Goal: Task Accomplishment & Management: Use online tool/utility

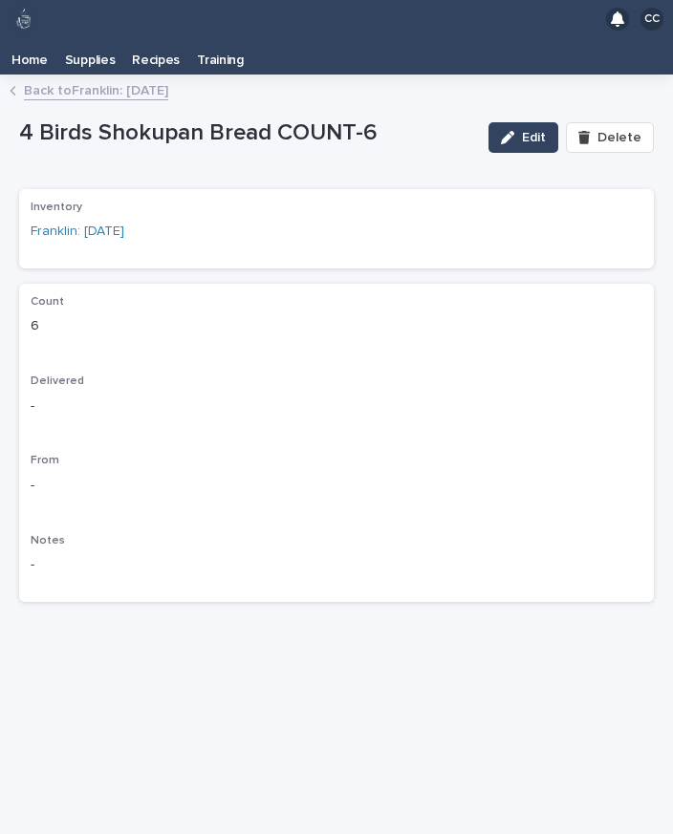
scroll to position [30, 0]
click at [43, 38] on p "Home" at bounding box center [29, 53] width 36 height 31
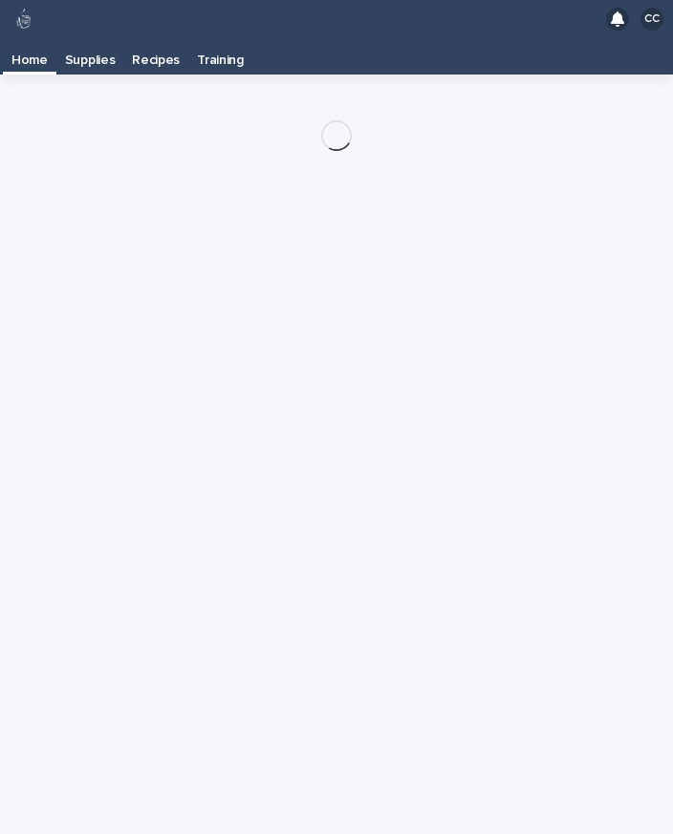
scroll to position [31, 0]
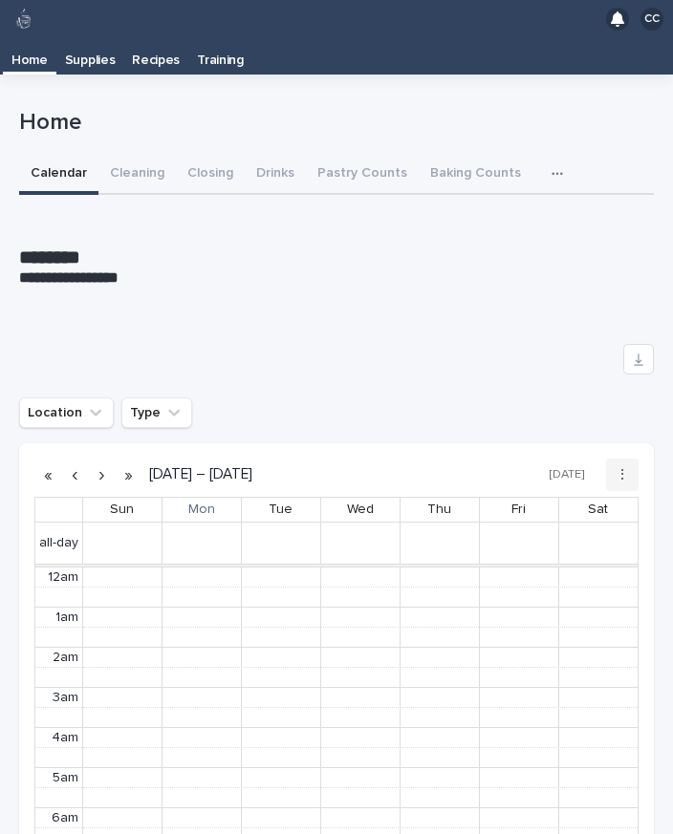
scroll to position [242, 0]
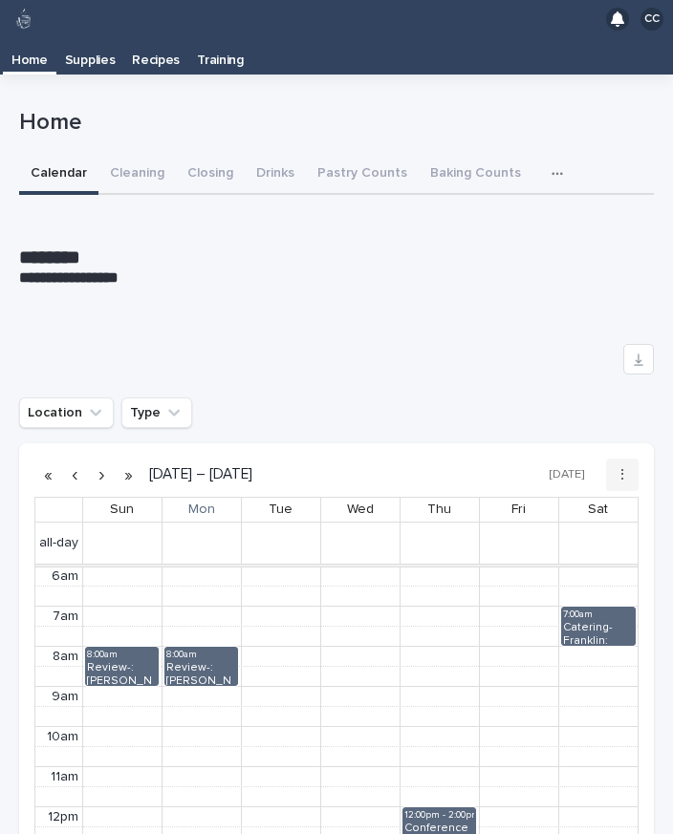
click at [359, 155] on button "Pastry Counts" at bounding box center [362, 175] width 113 height 40
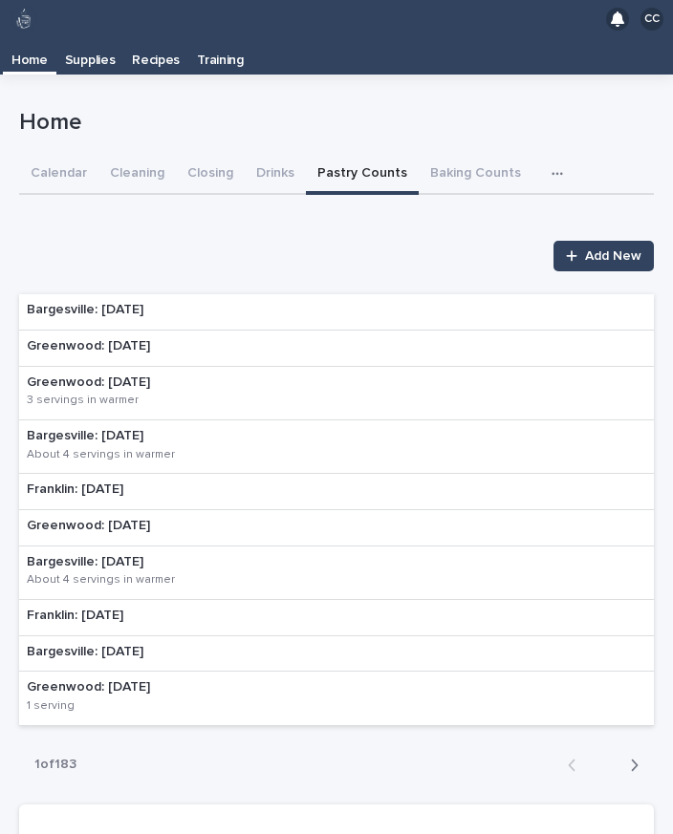
click at [130, 302] on p "Bargesville: [DATE]" at bounding box center [85, 310] width 117 height 16
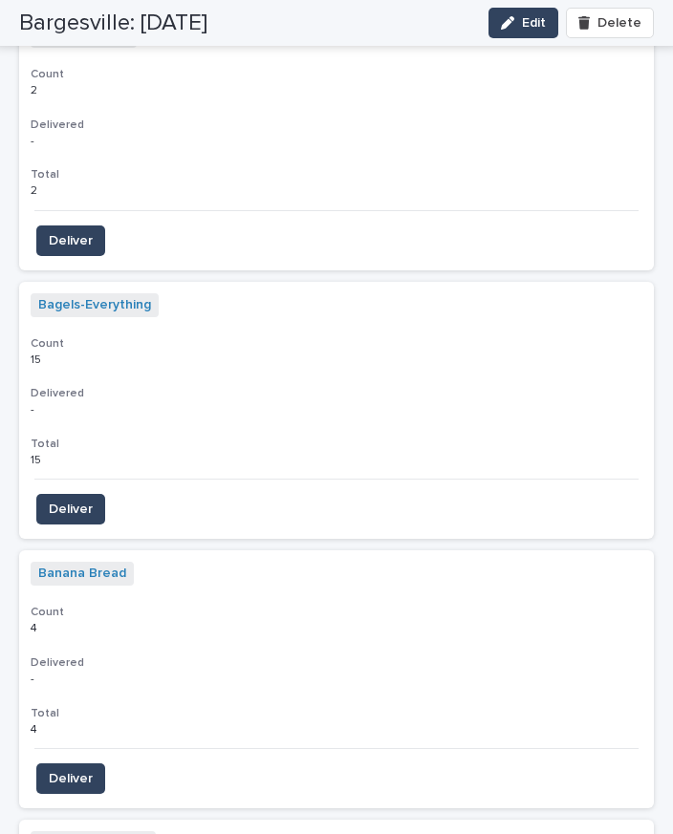
scroll to position [2004, 0]
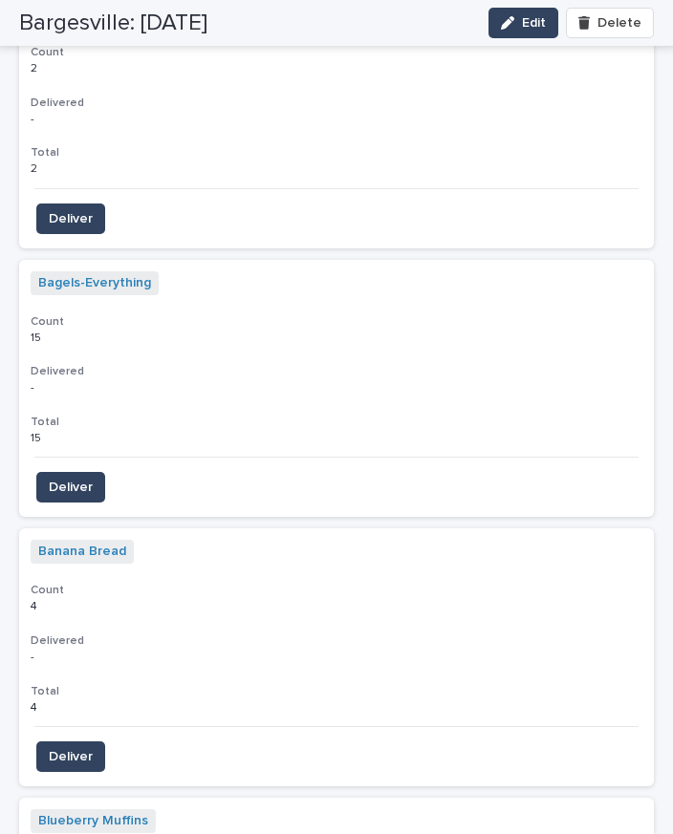
click at [75, 747] on span "Deliver" at bounding box center [71, 756] width 44 height 19
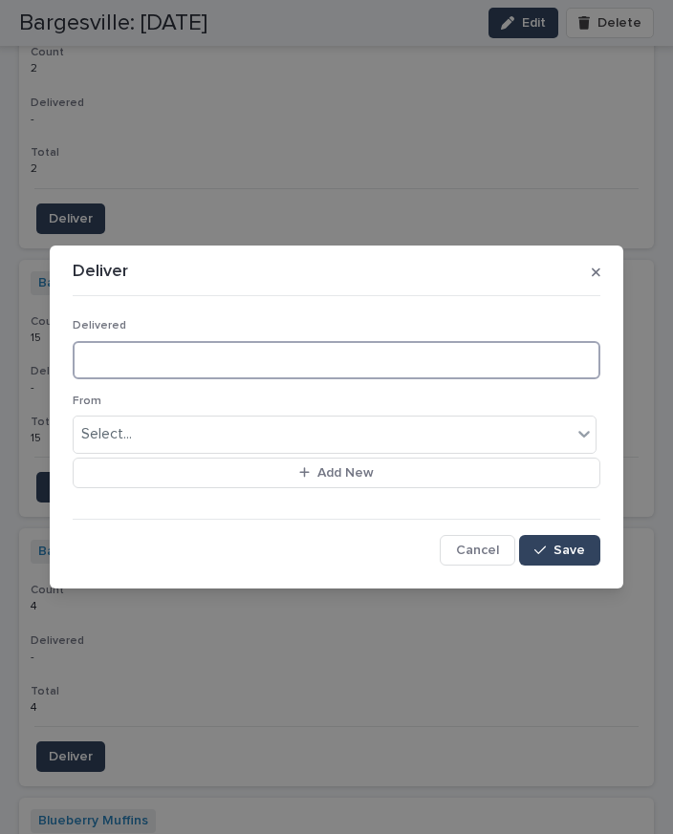
click at [166, 372] on input at bounding box center [337, 360] width 528 height 38
type input "*"
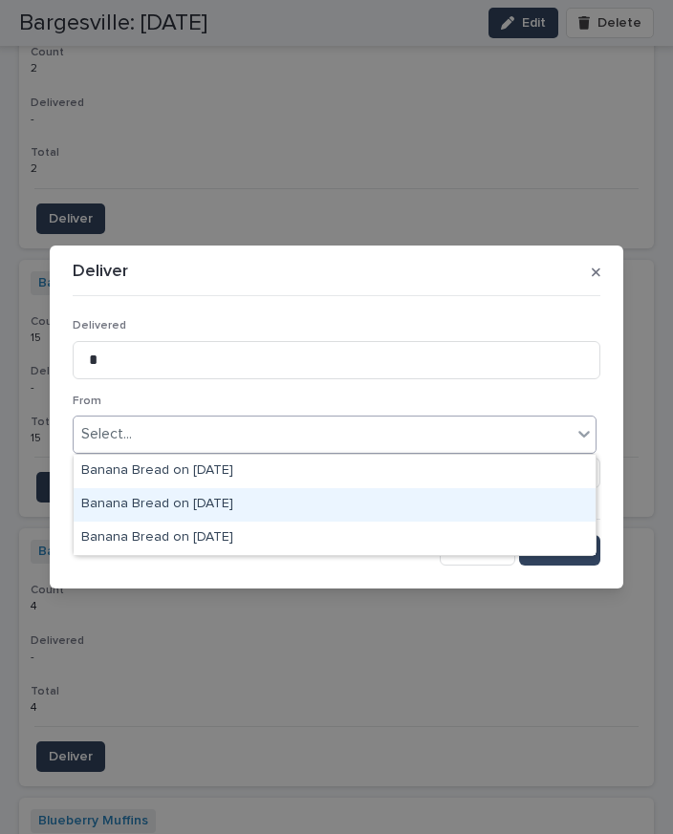
click at [210, 488] on div "Banana Bread on [DATE]" at bounding box center [335, 504] width 522 height 33
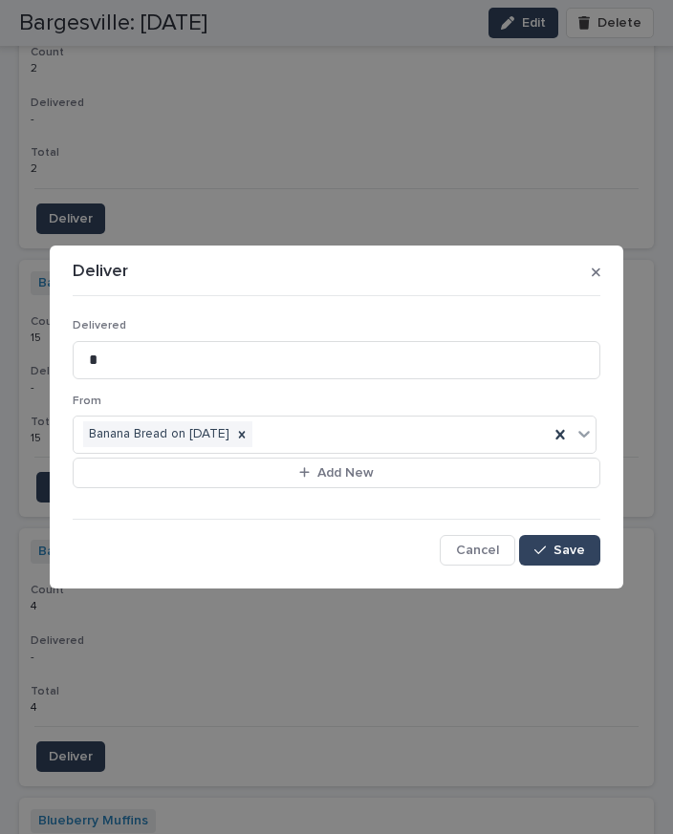
click at [577, 559] on button "Save" at bounding box center [559, 550] width 81 height 31
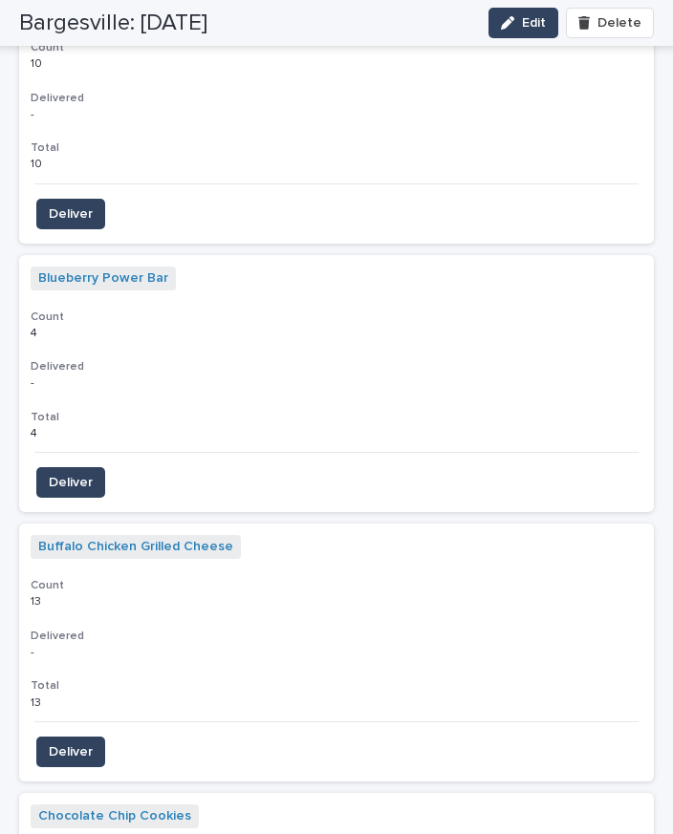
scroll to position [2869, 0]
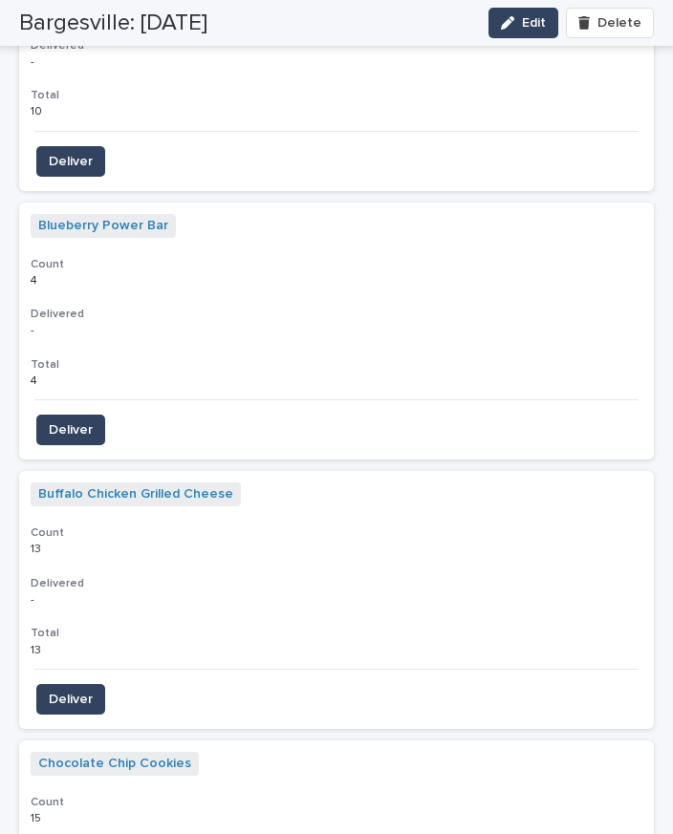
click at [73, 690] on span "Deliver" at bounding box center [71, 699] width 44 height 19
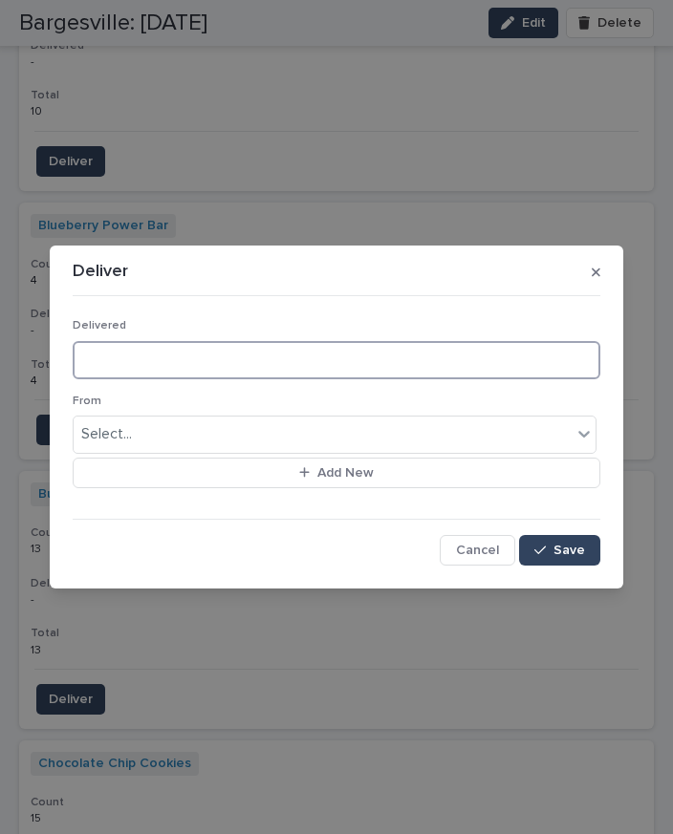
click at [162, 360] on input at bounding box center [337, 360] width 528 height 38
type input "**"
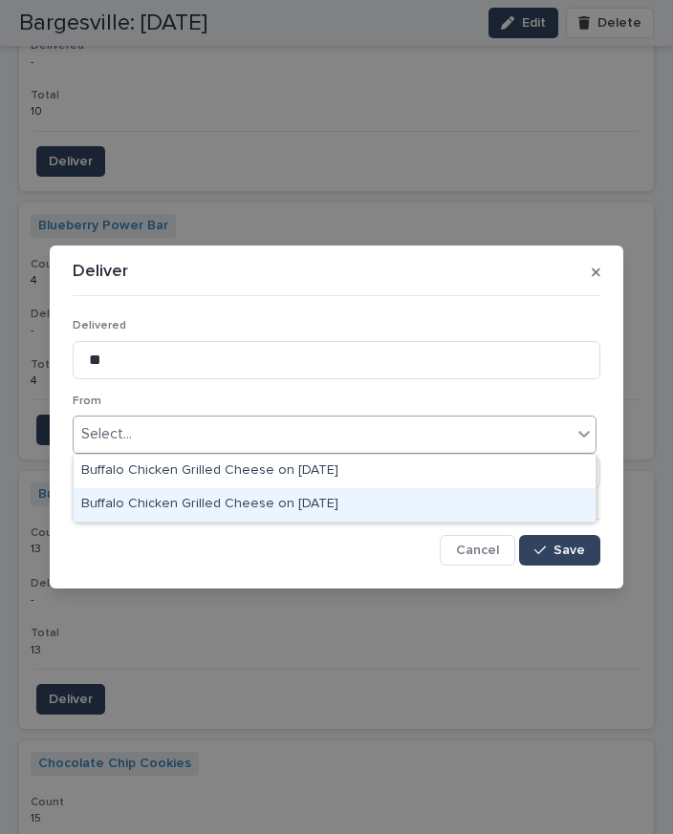
click at [331, 488] on div "Buffalo Chicken Grilled Cheese on [DATE]" at bounding box center [335, 504] width 522 height 33
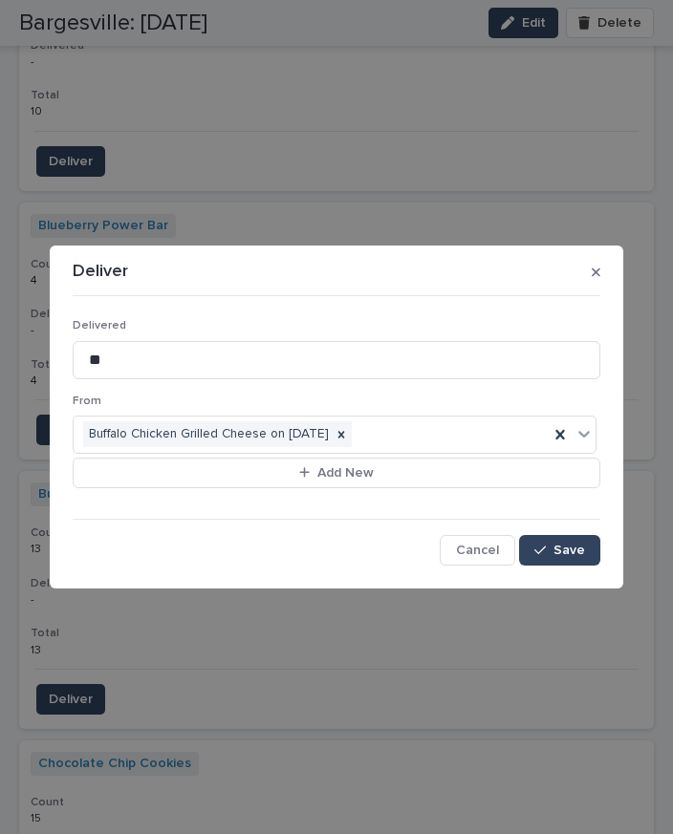
click at [561, 551] on span "Save" at bounding box center [569, 550] width 32 height 13
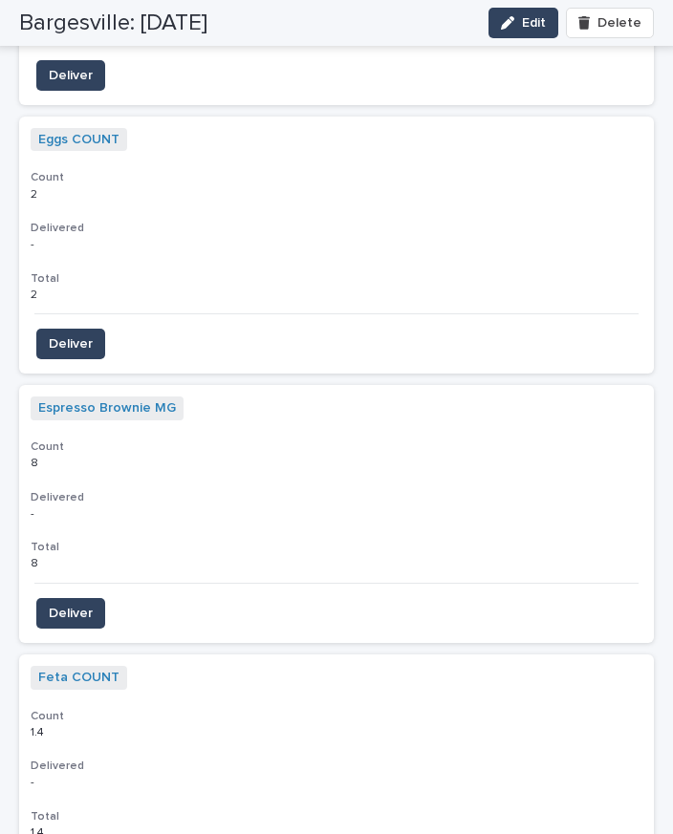
scroll to position [3763, 0]
click at [79, 603] on span "Deliver" at bounding box center [71, 612] width 44 height 19
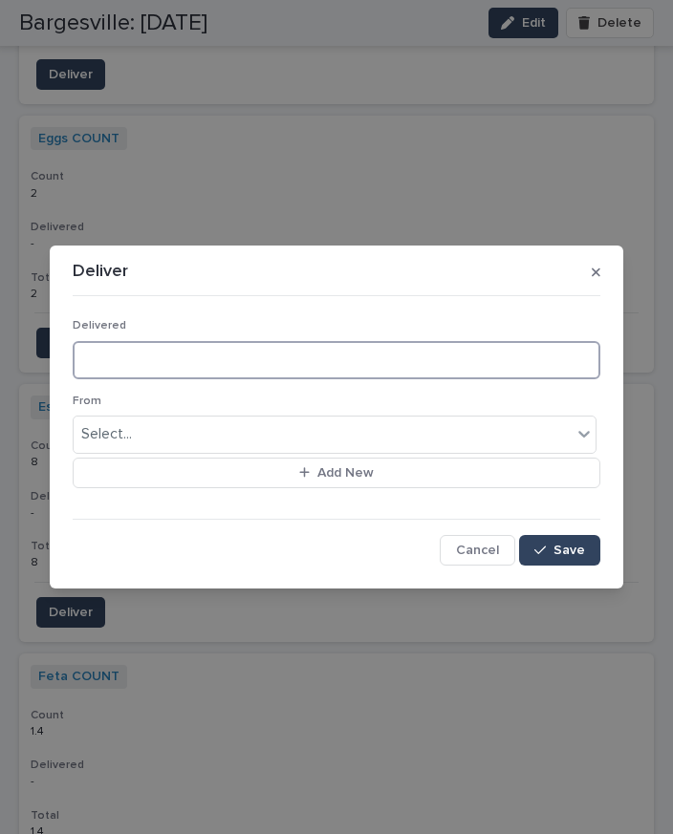
click at [150, 366] on input at bounding box center [337, 360] width 528 height 38
type input "*"
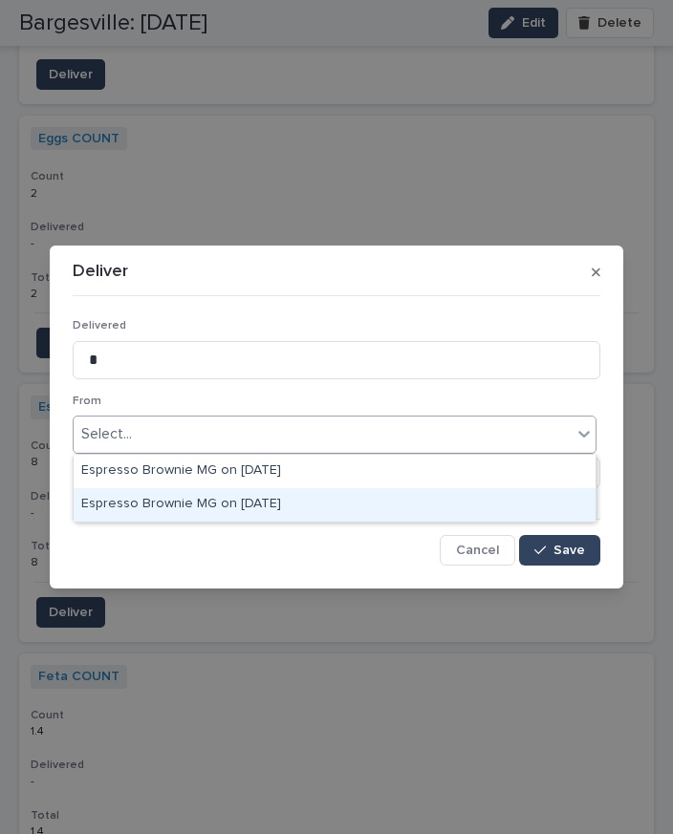
click at [286, 488] on div "Espresso Brownie MG on [DATE]" at bounding box center [335, 504] width 522 height 33
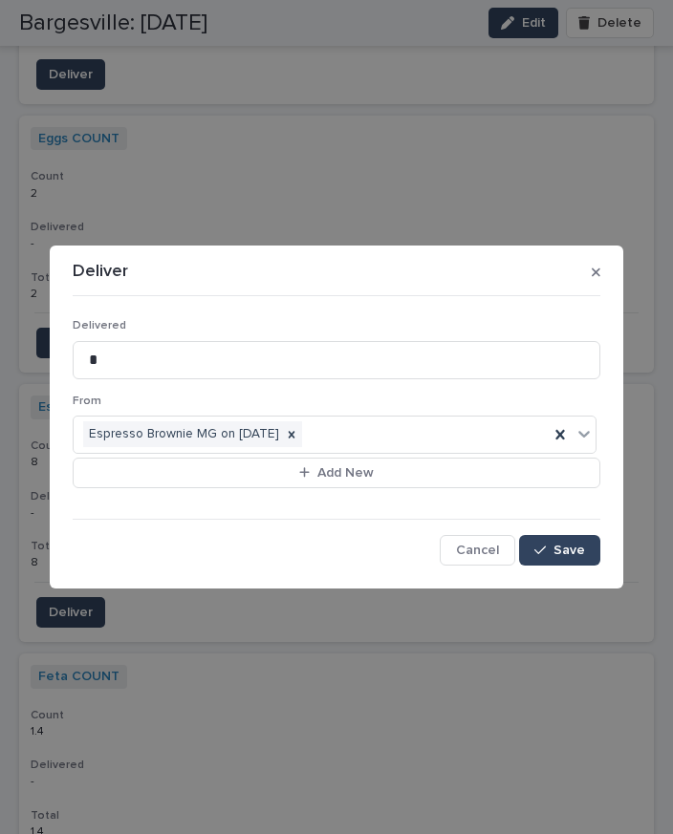
click at [550, 557] on button "Save" at bounding box center [559, 550] width 81 height 31
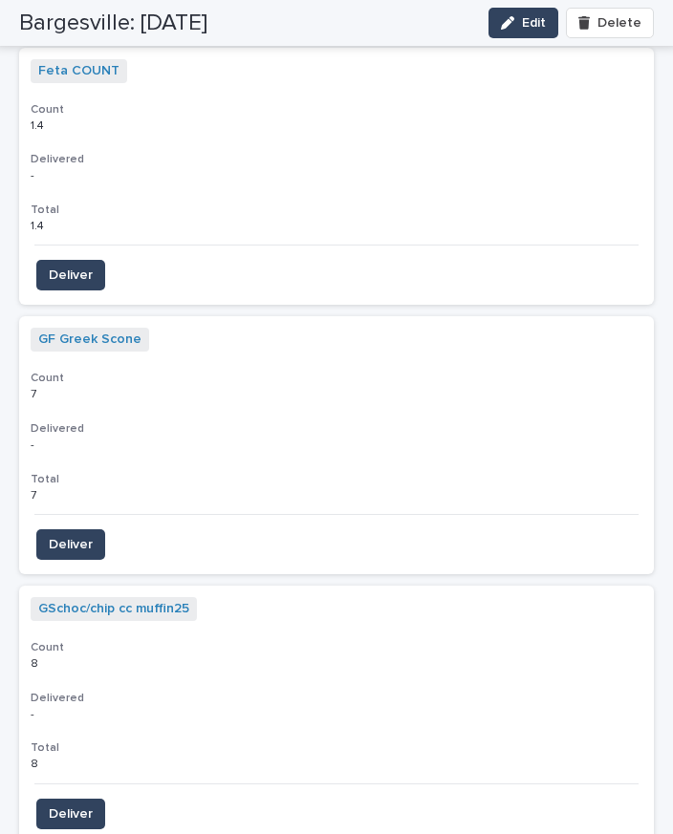
scroll to position [4369, 0]
click at [74, 529] on button "Deliver" at bounding box center [70, 544] width 69 height 31
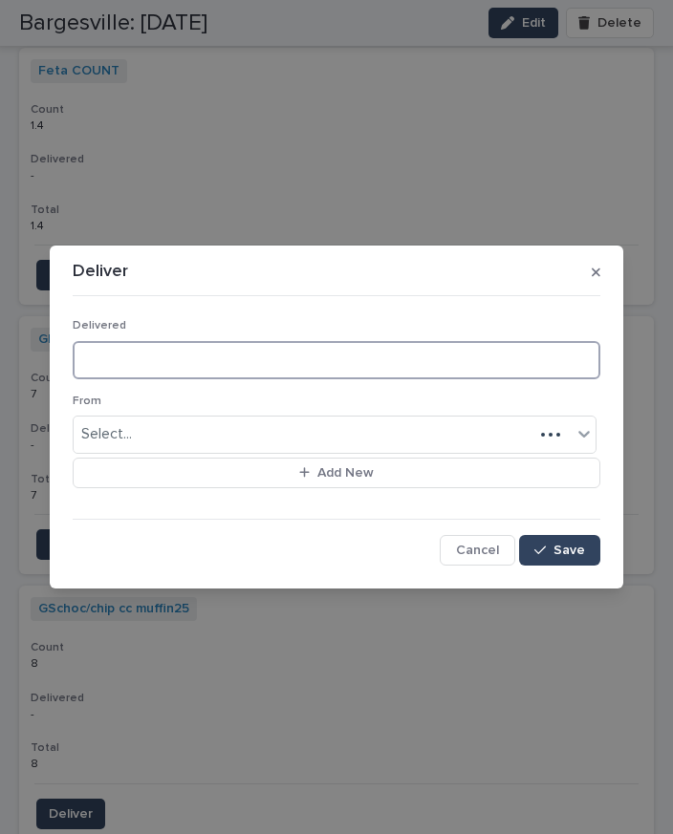
click at [186, 375] on input at bounding box center [337, 360] width 528 height 38
type input "*"
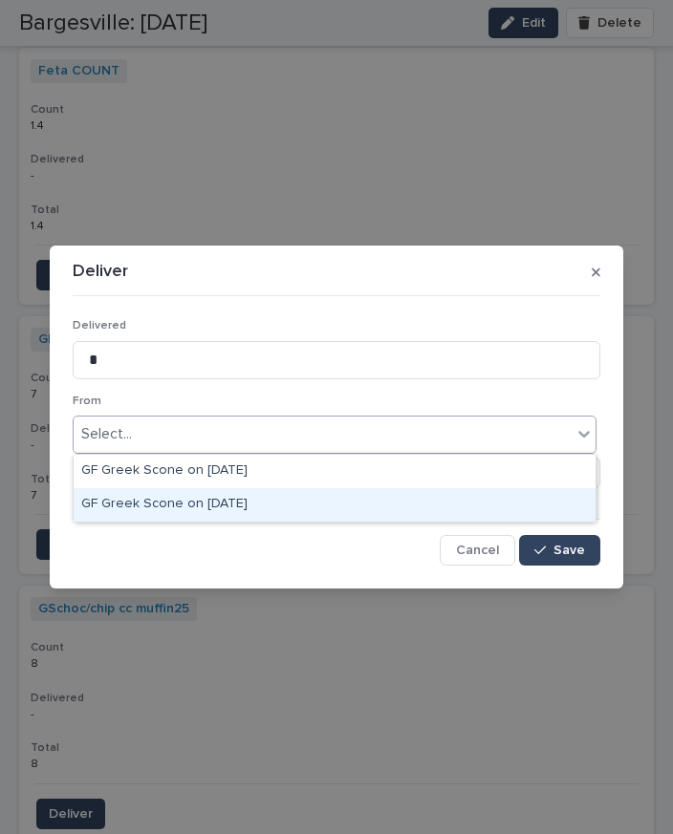
click at [284, 488] on div "GF Greek Scone on [DATE]" at bounding box center [335, 504] width 522 height 33
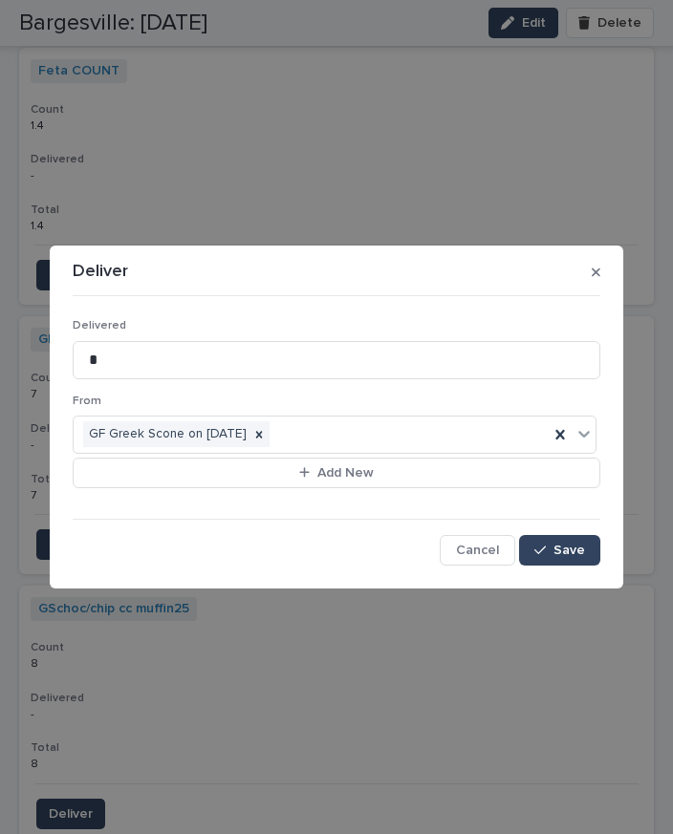
click at [551, 555] on div "button" at bounding box center [543, 550] width 19 height 13
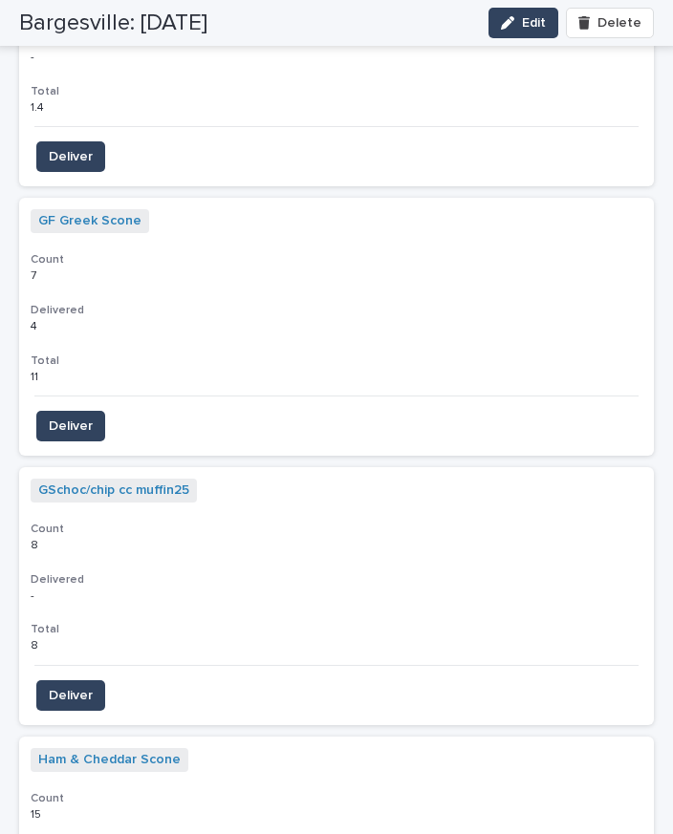
scroll to position [4494, 0]
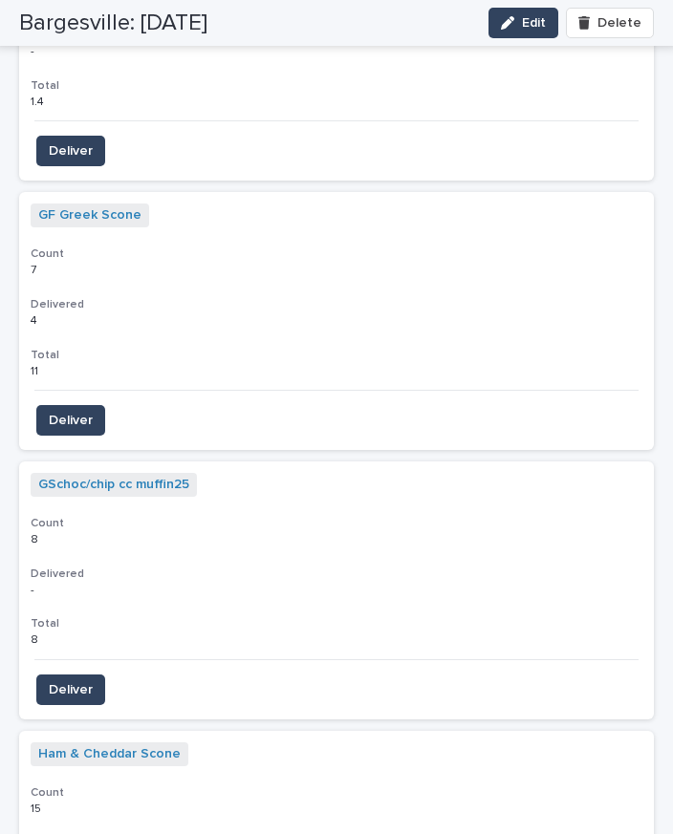
click at [79, 680] on span "Deliver" at bounding box center [71, 689] width 44 height 19
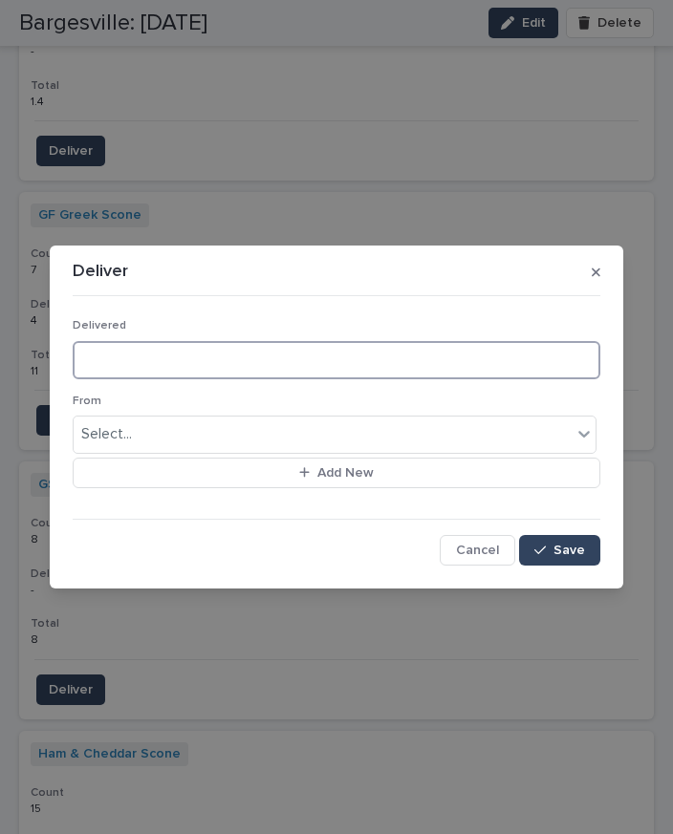
click at [147, 362] on input at bounding box center [337, 360] width 528 height 38
type input "*"
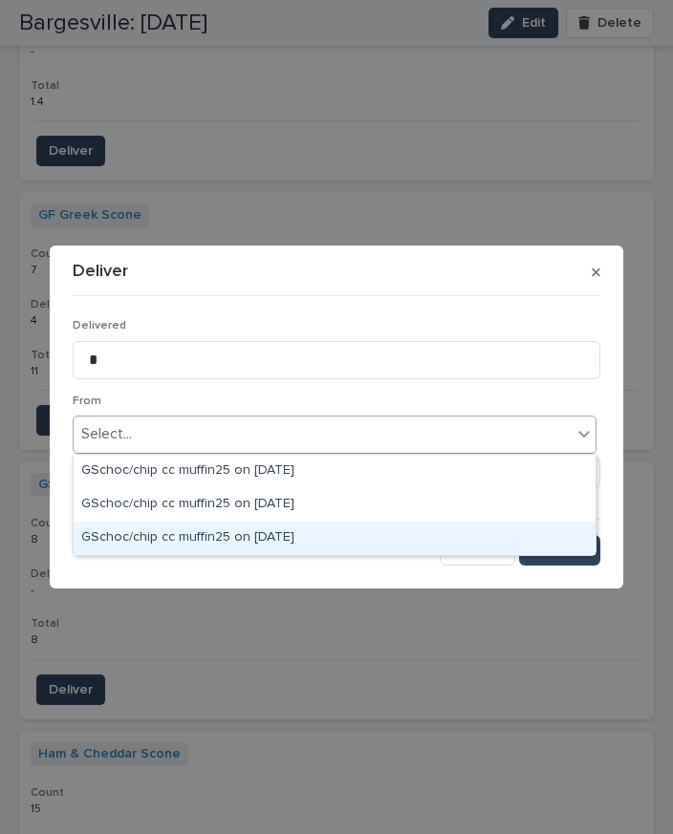
click at [561, 545] on span "Save" at bounding box center [569, 550] width 32 height 13
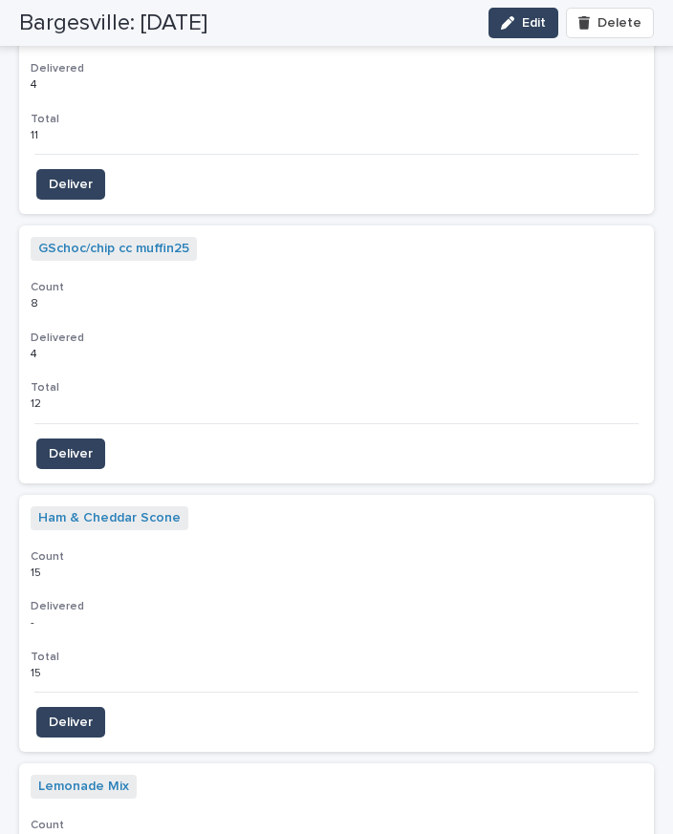
scroll to position [4757, 0]
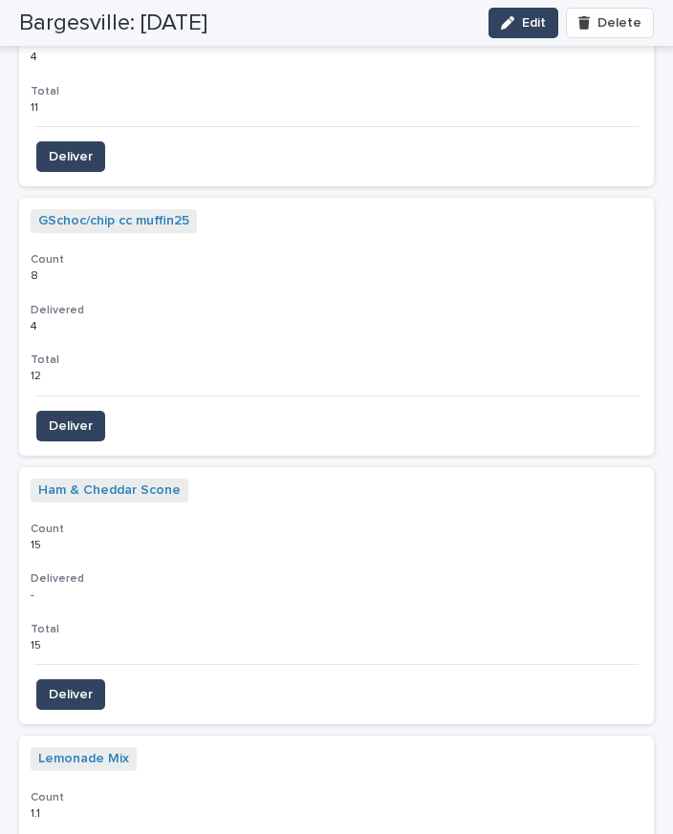
click at [88, 685] on span "Deliver" at bounding box center [71, 694] width 44 height 19
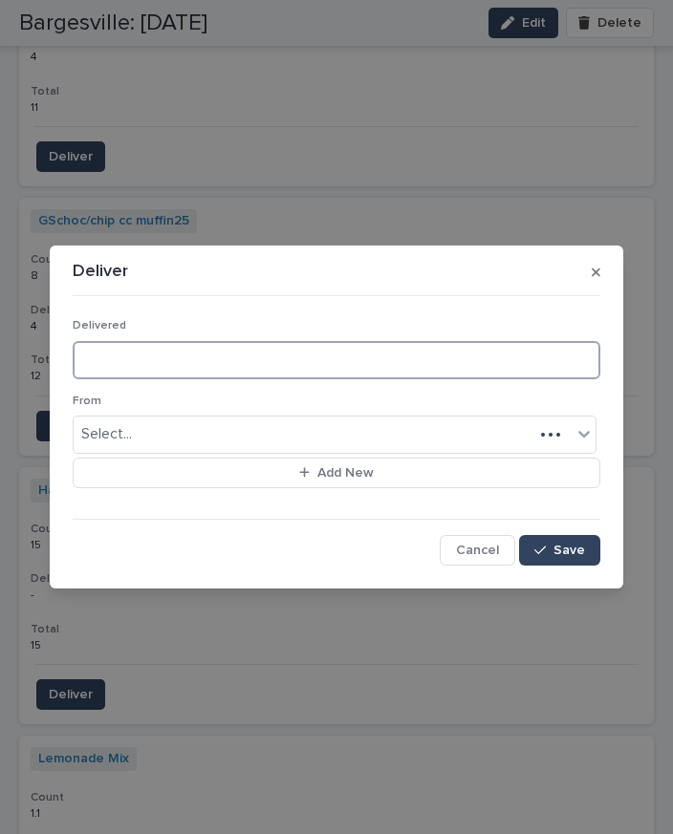
click at [162, 361] on input at bounding box center [337, 360] width 528 height 38
type input "*"
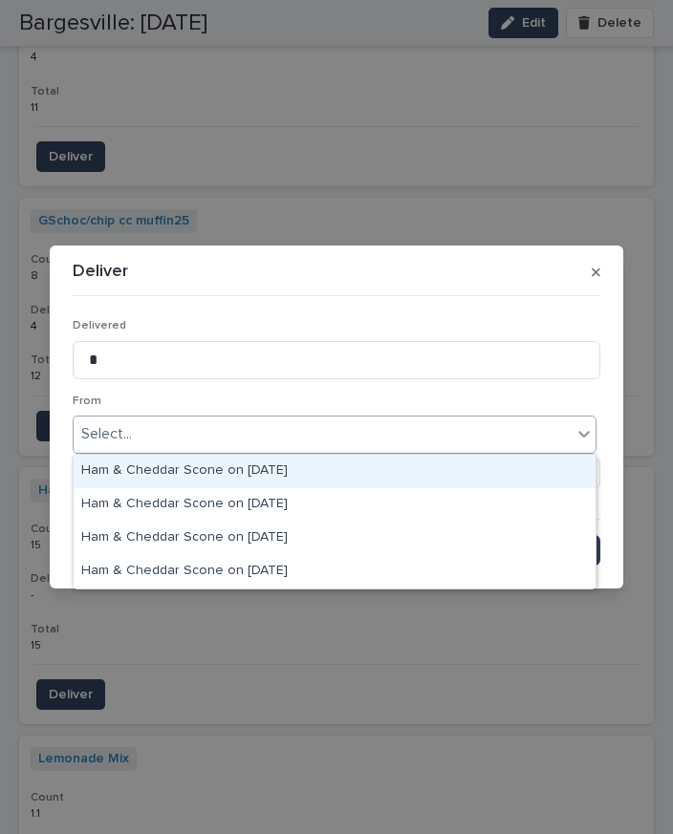
click at [277, 455] on div "Ham & Cheddar Scone on [DATE]" at bounding box center [335, 471] width 522 height 33
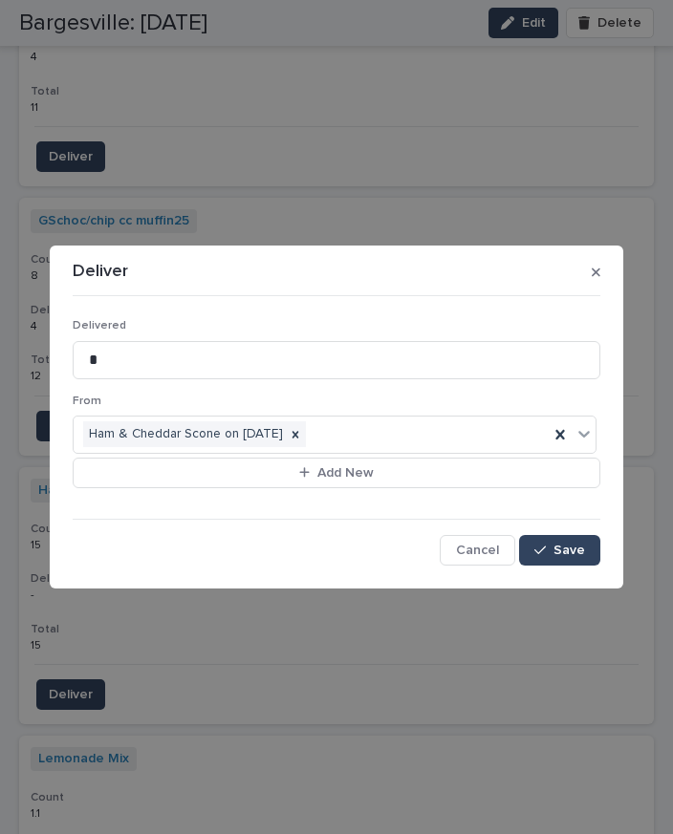
click at [568, 554] on span "Save" at bounding box center [569, 550] width 32 height 13
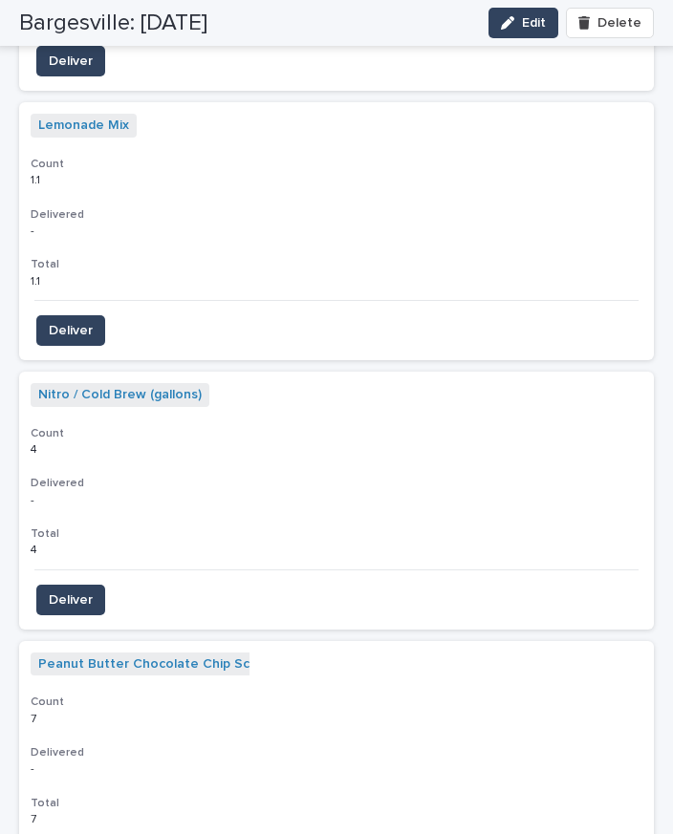
scroll to position [5395, 0]
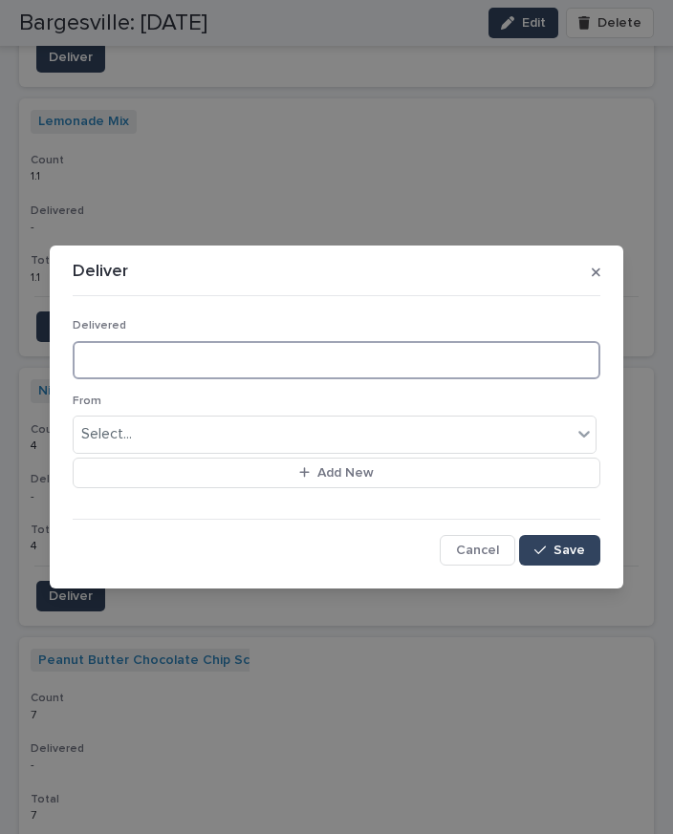
click at [150, 362] on input at bounding box center [337, 360] width 528 height 38
type input "*"
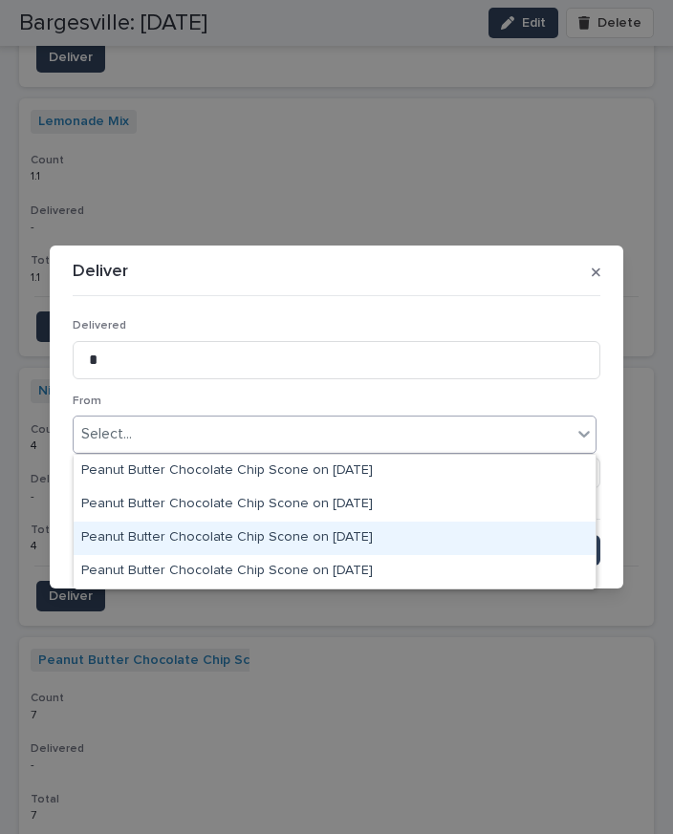
click at [349, 522] on div "Peanut Butter Chocolate Chip Scone on [DATE]" at bounding box center [335, 538] width 522 height 33
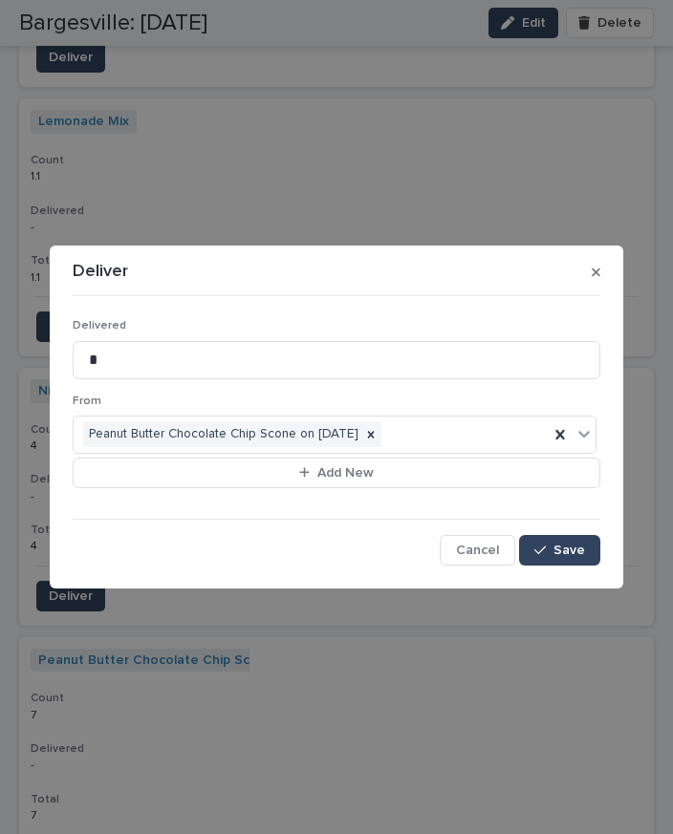
click at [552, 549] on div "button" at bounding box center [543, 550] width 19 height 13
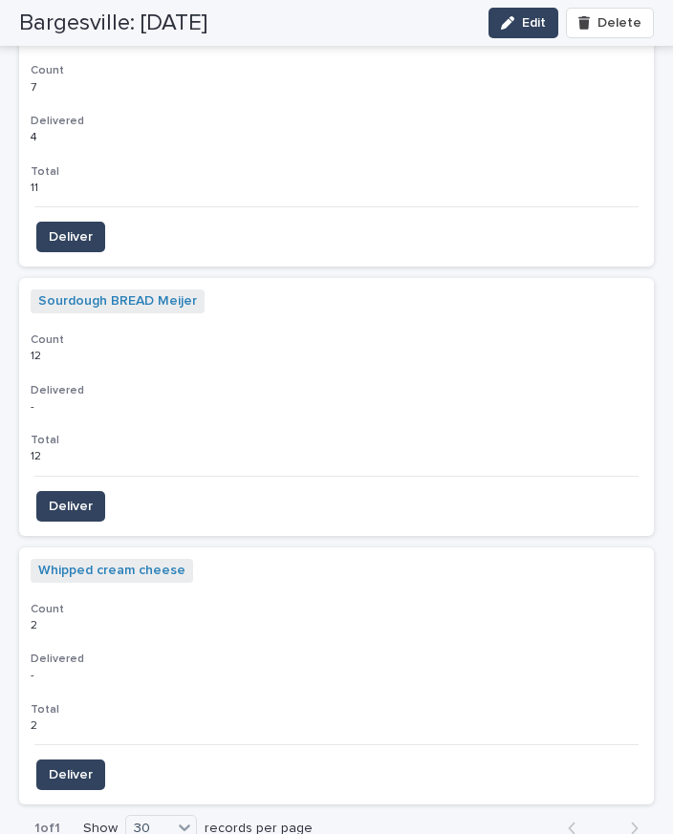
scroll to position [6020, 0]
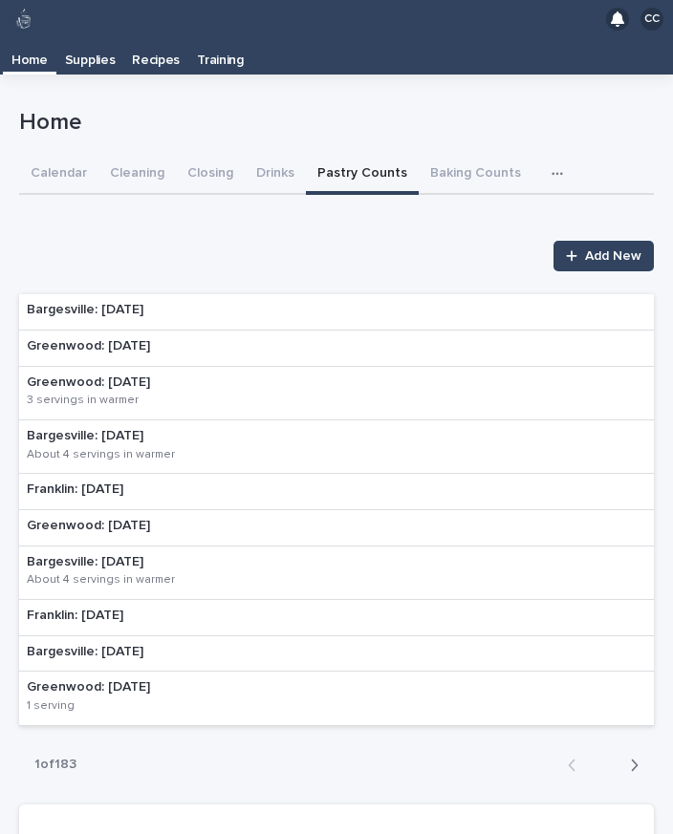
click at [133, 338] on p "Greenwood: [DATE]" at bounding box center [88, 346] width 123 height 16
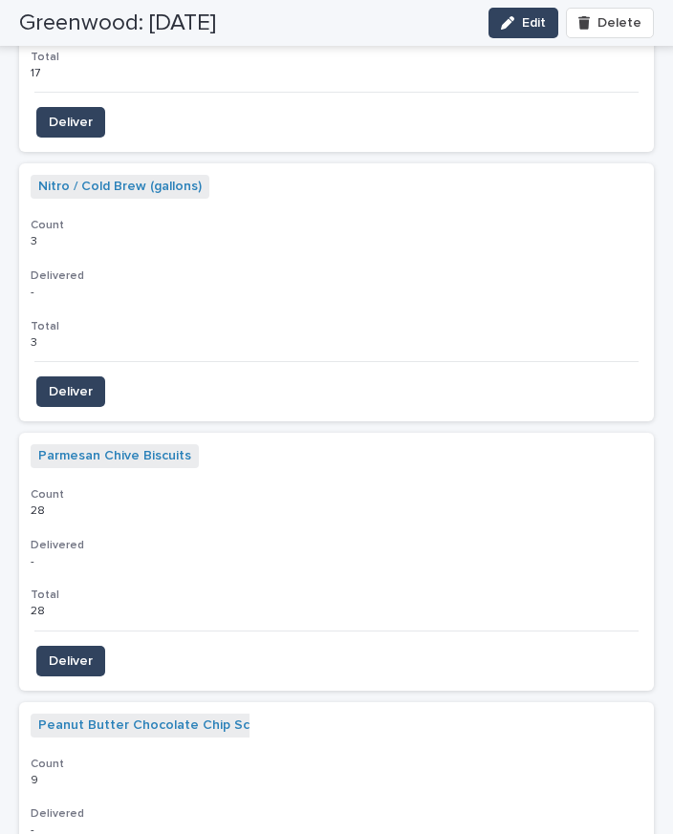
scroll to position [5834, 0]
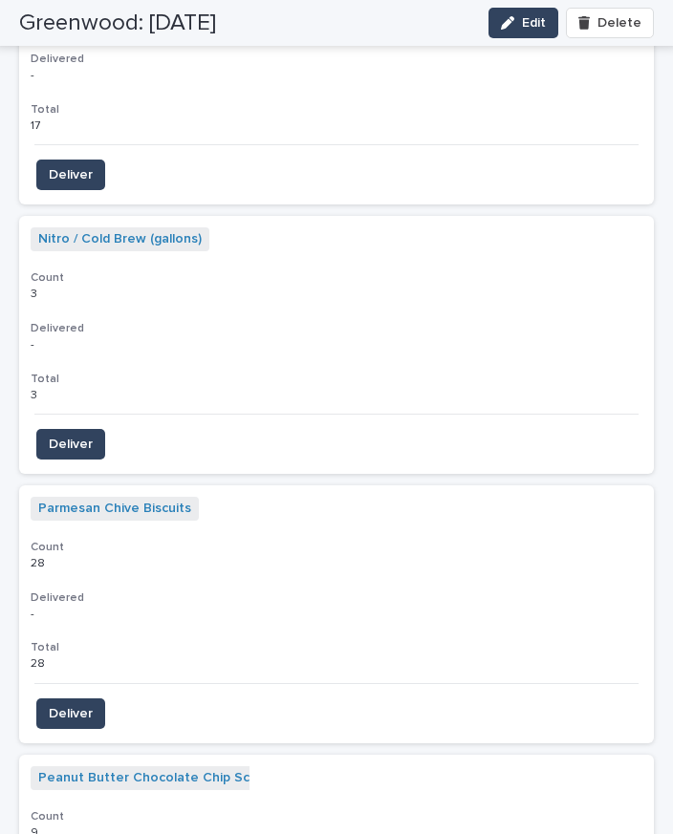
click at [54, 704] on span "Deliver" at bounding box center [71, 713] width 44 height 19
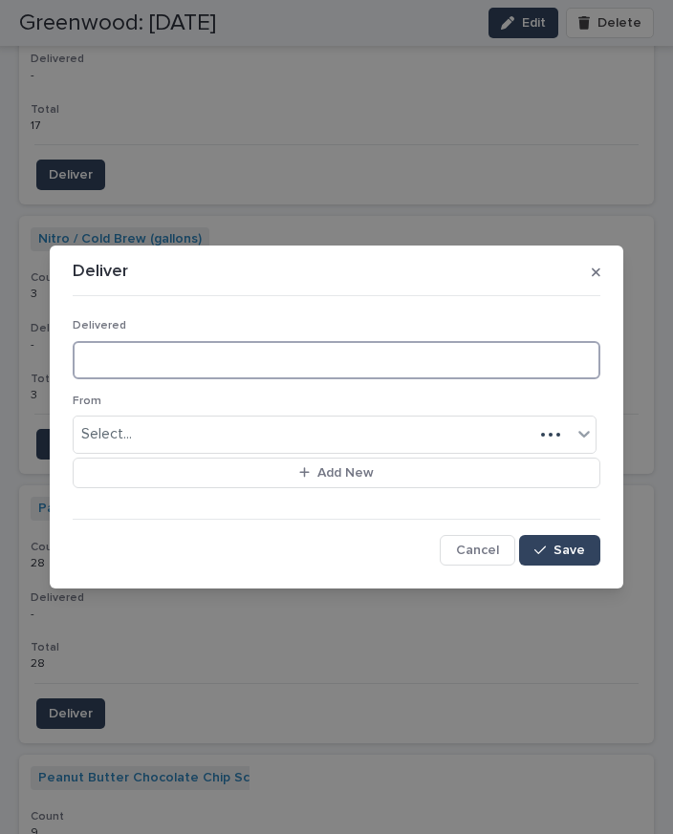
click at [149, 341] on input at bounding box center [337, 360] width 528 height 38
type input "**"
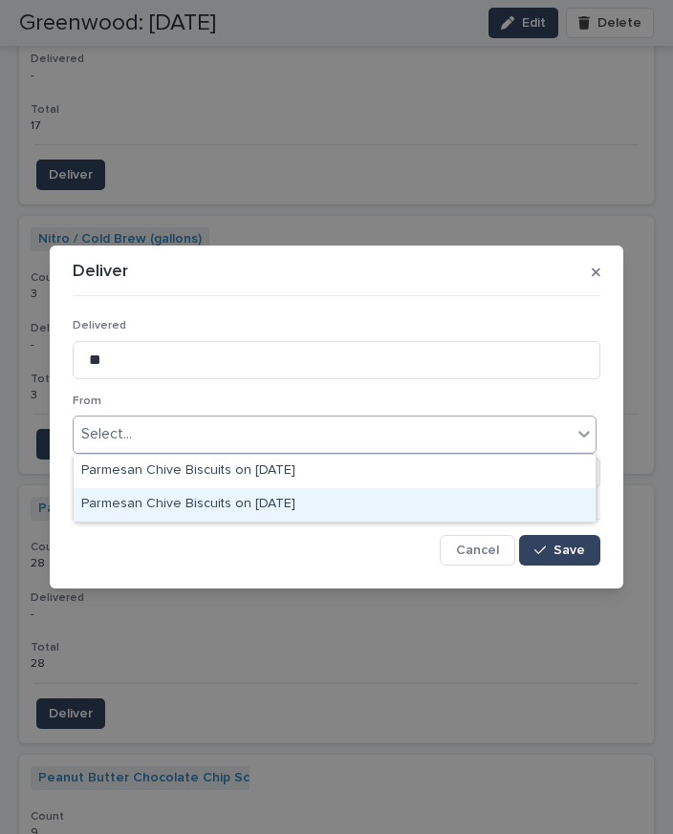
click at [262, 488] on div "Parmesan Chive Biscuits on [DATE]" at bounding box center [335, 504] width 522 height 33
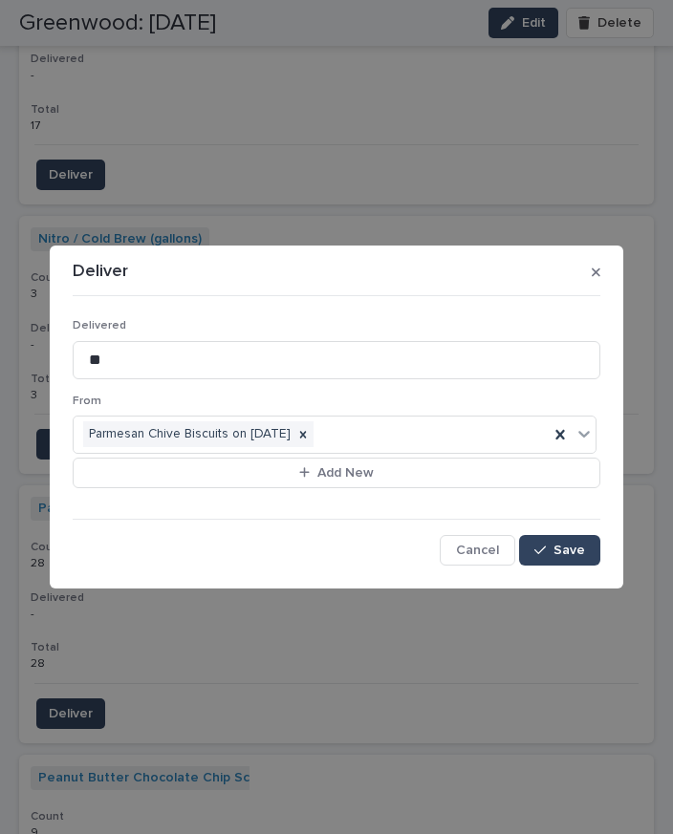
click at [567, 554] on span "Save" at bounding box center [569, 550] width 32 height 13
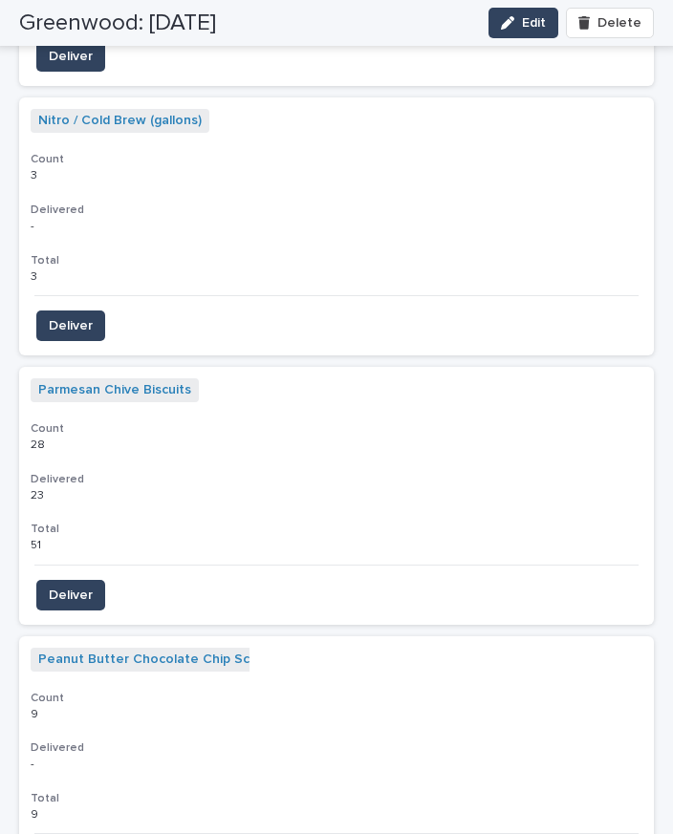
scroll to position [5950, 0]
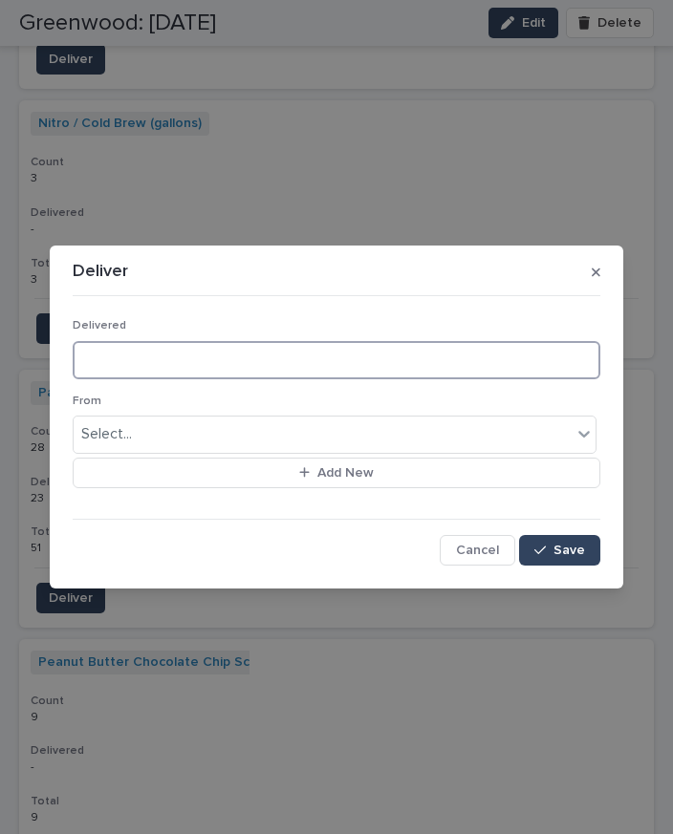
click at [192, 358] on input at bounding box center [337, 360] width 528 height 38
type input "*"
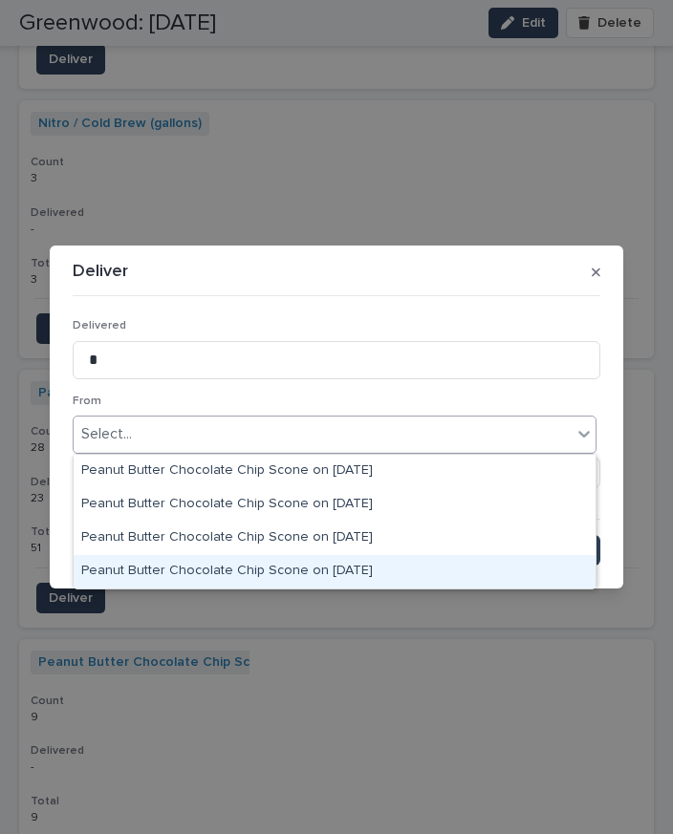
click at [371, 555] on div "Peanut Butter Chocolate Chip Scone on [DATE]" at bounding box center [335, 571] width 522 height 33
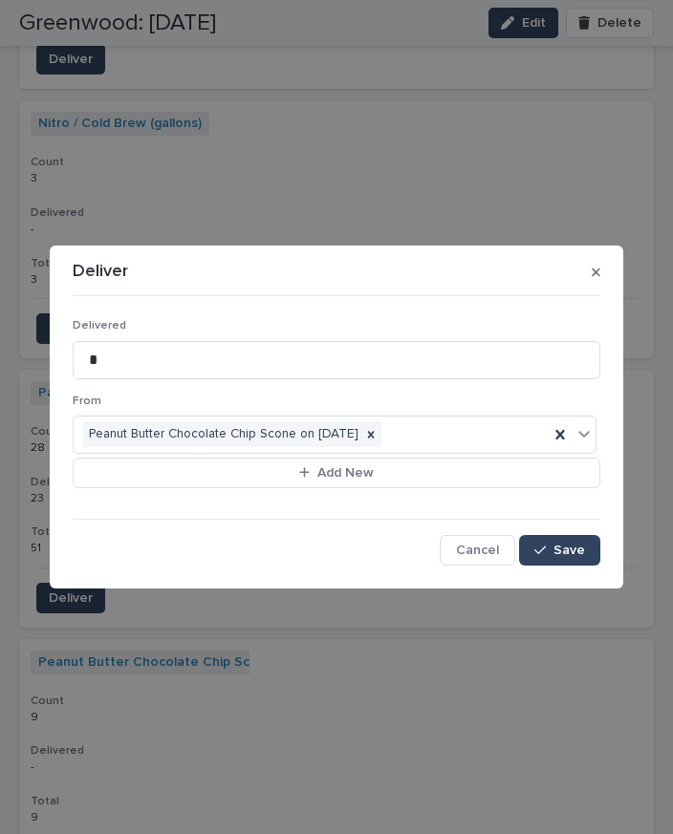
click at [570, 554] on span "Save" at bounding box center [569, 550] width 32 height 13
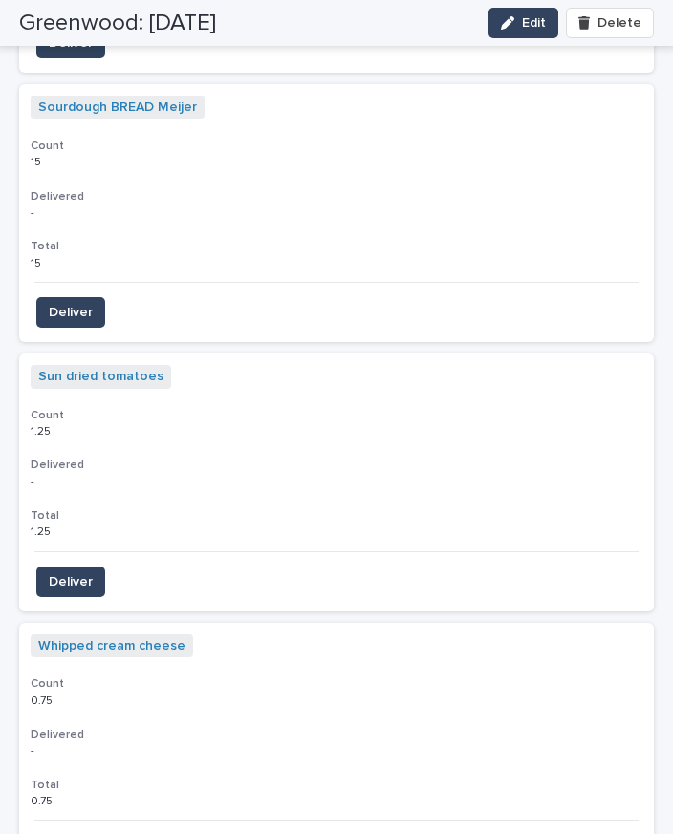
scroll to position [6770, 0]
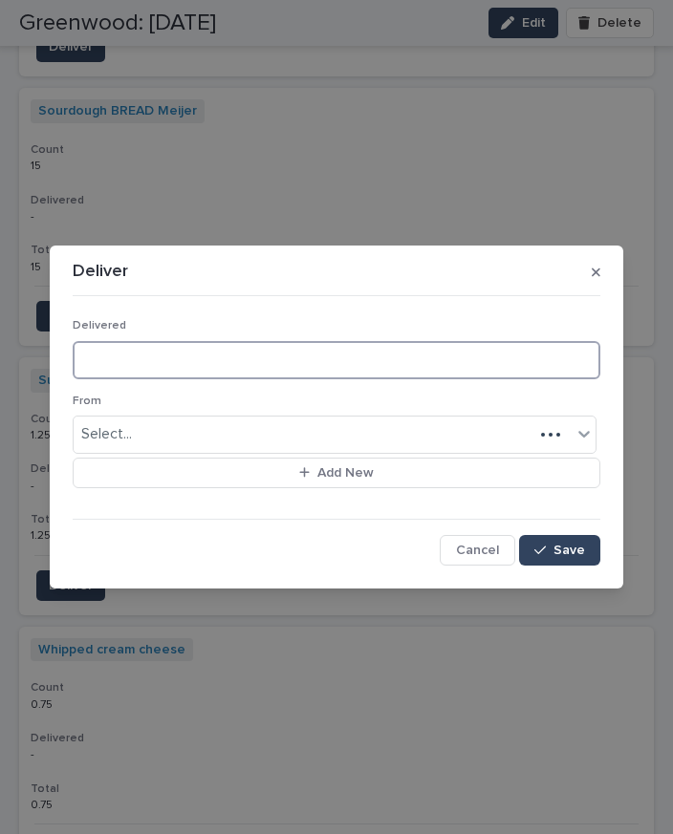
click at [143, 367] on input at bounding box center [337, 360] width 528 height 38
type input "*"
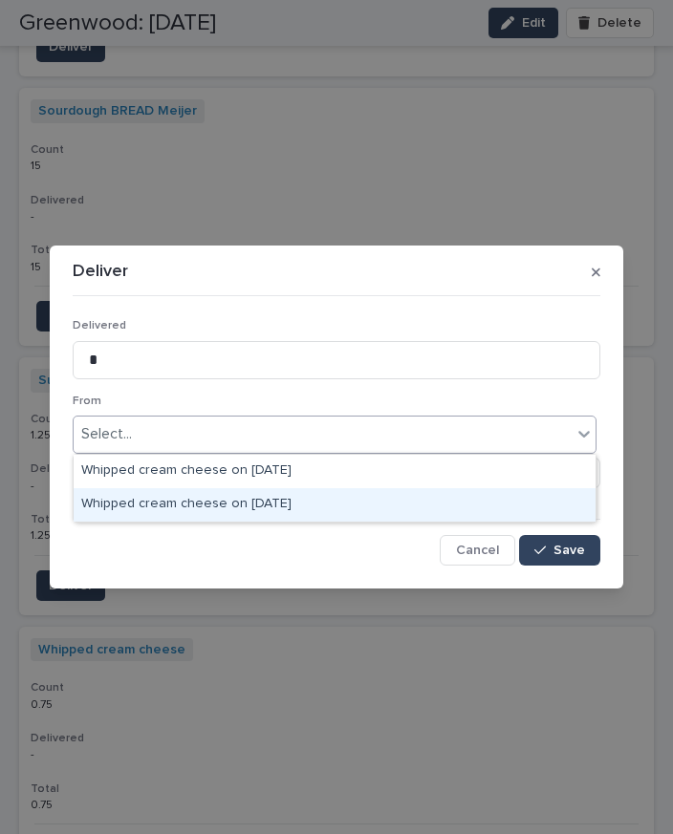
click at [302, 488] on div "Whipped cream cheese on [DATE]" at bounding box center [335, 504] width 522 height 33
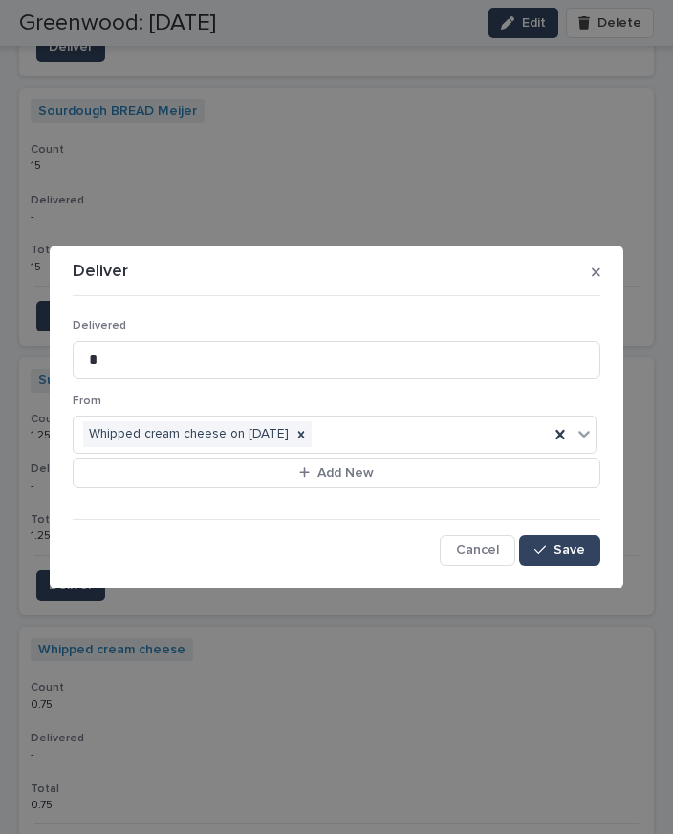
click at [564, 556] on span "Save" at bounding box center [569, 550] width 32 height 13
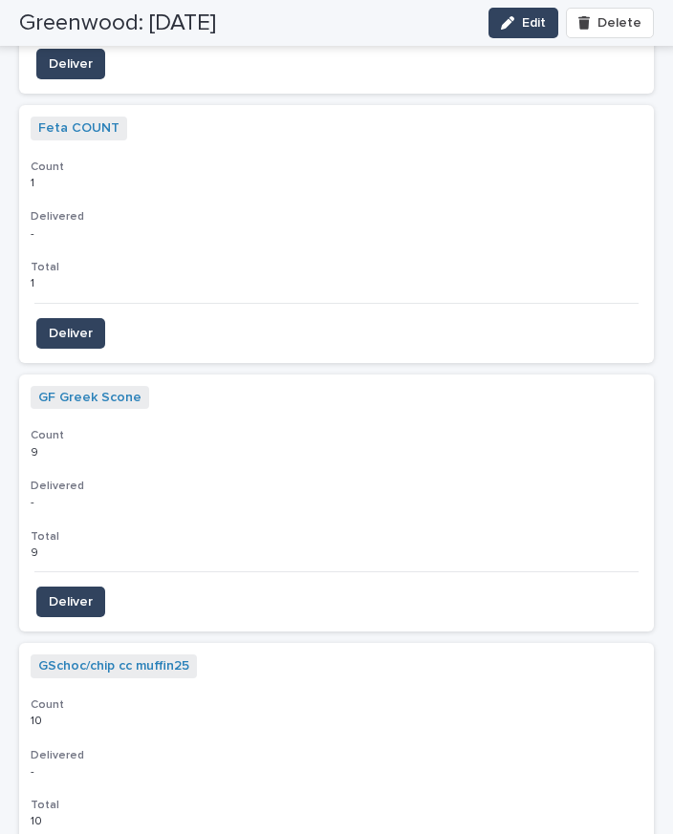
scroll to position [4870, 0]
click at [84, 592] on span "Deliver" at bounding box center [71, 601] width 44 height 19
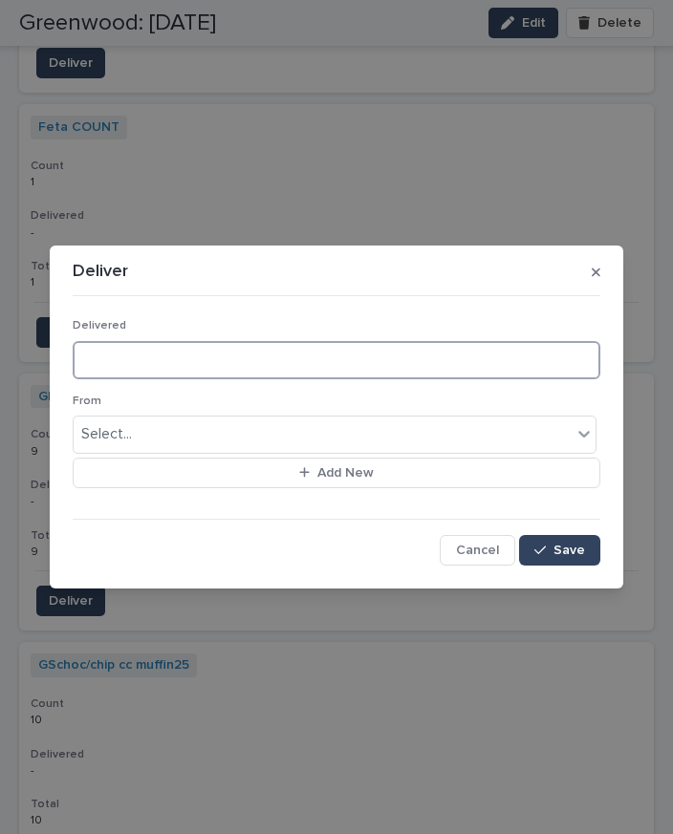
click at [188, 346] on input at bounding box center [337, 360] width 528 height 38
type input "*"
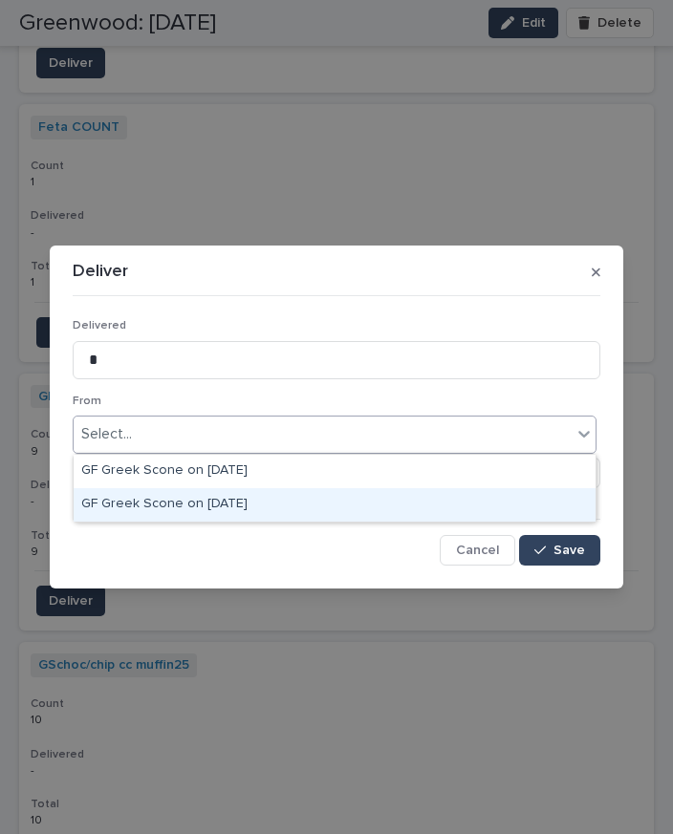
click at [245, 488] on div "GF Greek Scone on [DATE]" at bounding box center [335, 504] width 522 height 33
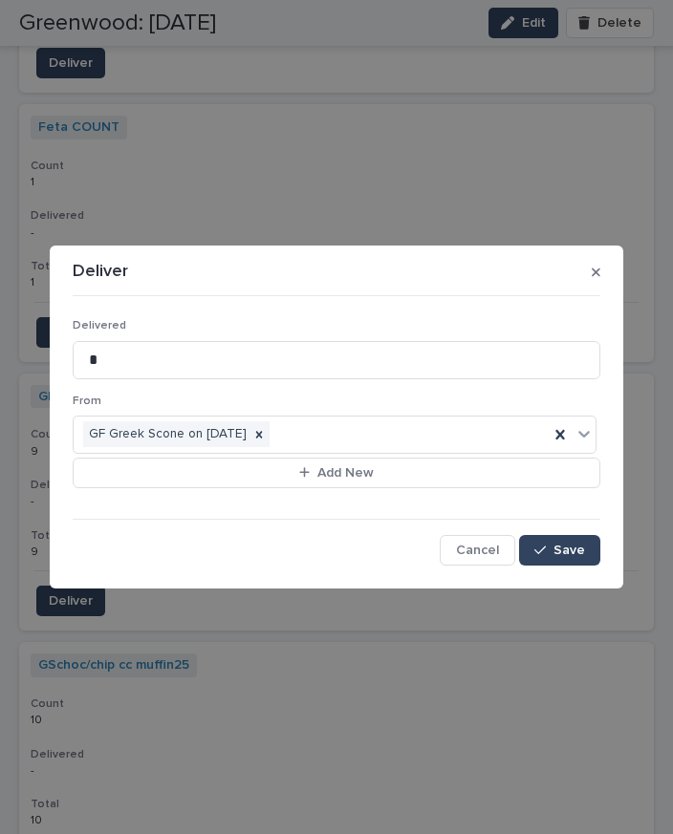
click at [567, 545] on span "Save" at bounding box center [569, 550] width 32 height 13
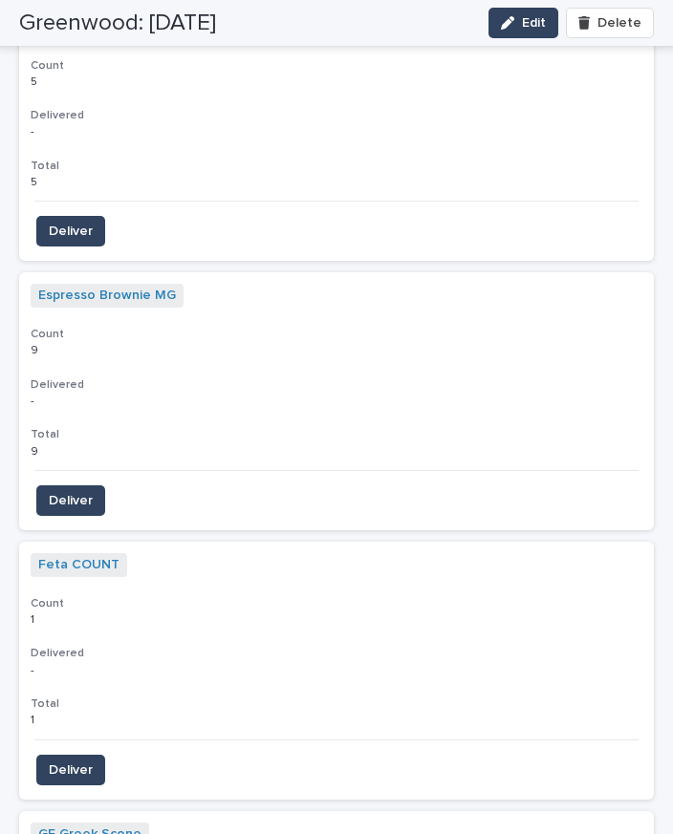
scroll to position [4431, 0]
click at [74, 492] on span "Deliver" at bounding box center [71, 501] width 44 height 19
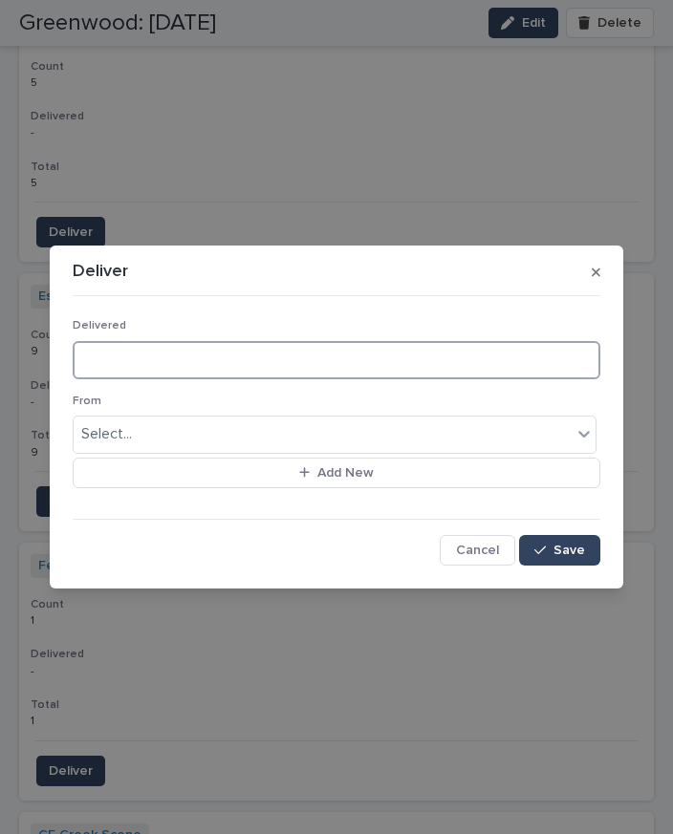
click at [140, 371] on input at bounding box center [337, 360] width 528 height 38
type input "*"
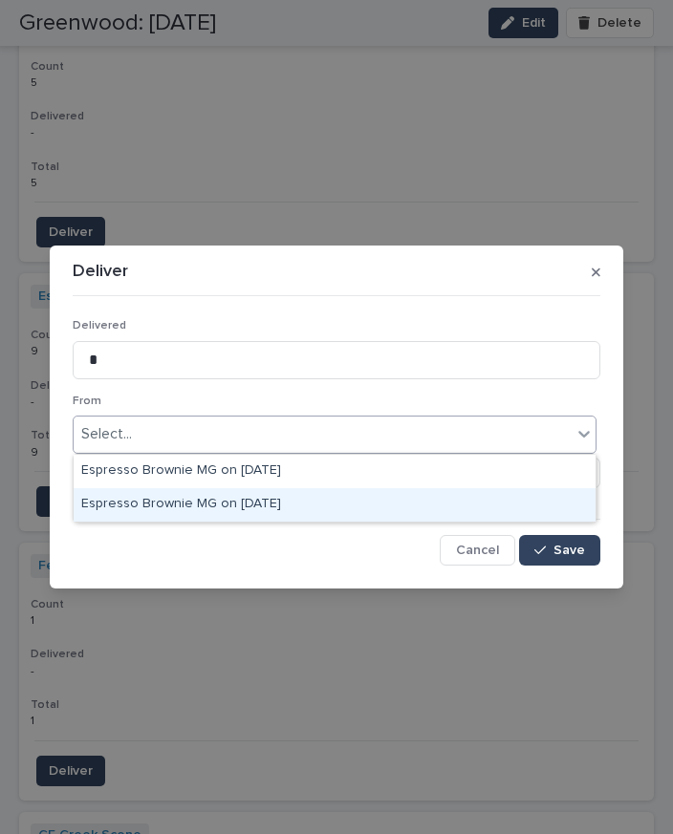
click at [271, 488] on div "Espresso Brownie MG on [DATE]" at bounding box center [335, 504] width 522 height 33
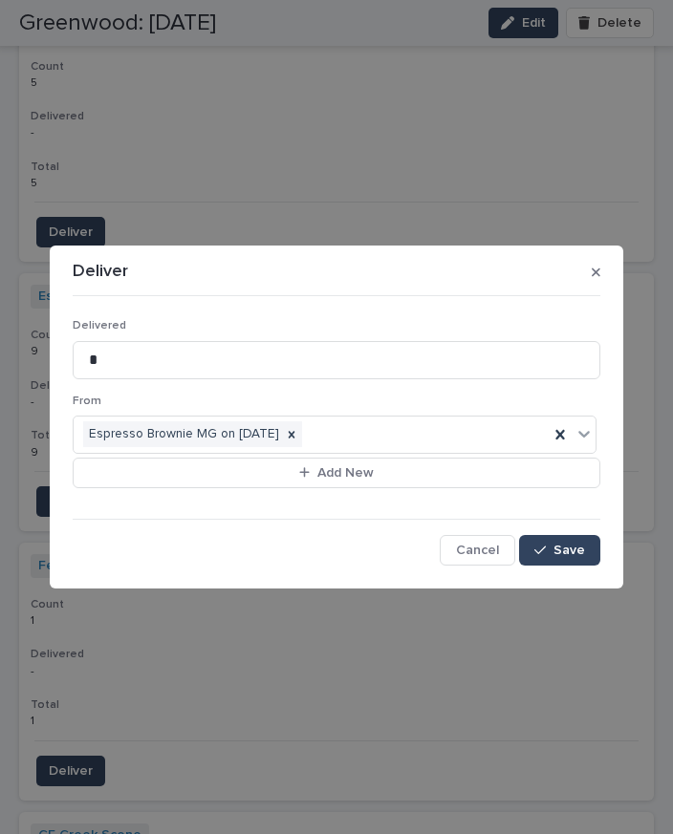
click at [561, 555] on span "Save" at bounding box center [569, 550] width 32 height 13
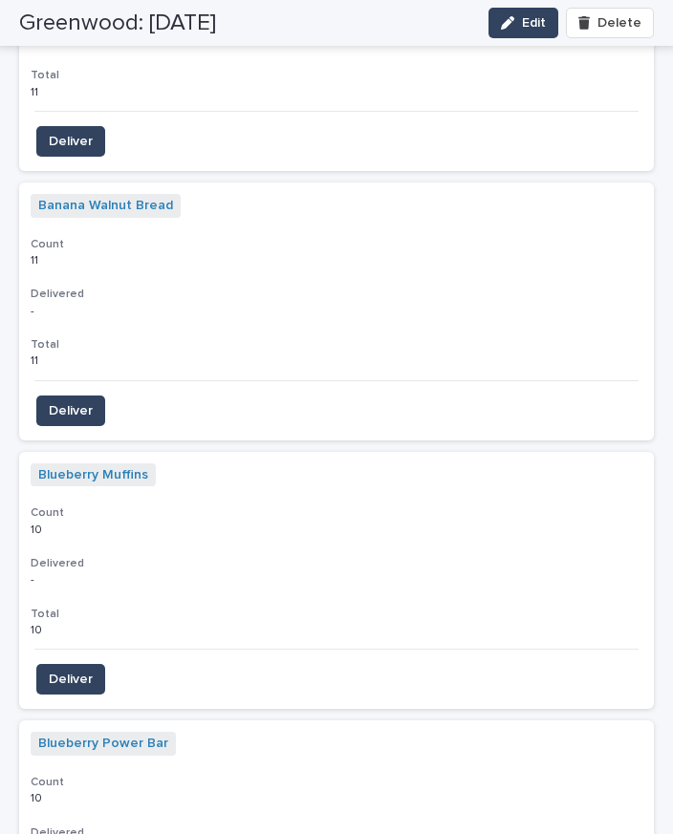
scroll to position [2638, 0]
click at [651, 520] on div "Blueberry Muffins + 0 Count 10 10 Delivered - - Total 10 10" at bounding box center [336, 552] width 635 height 198
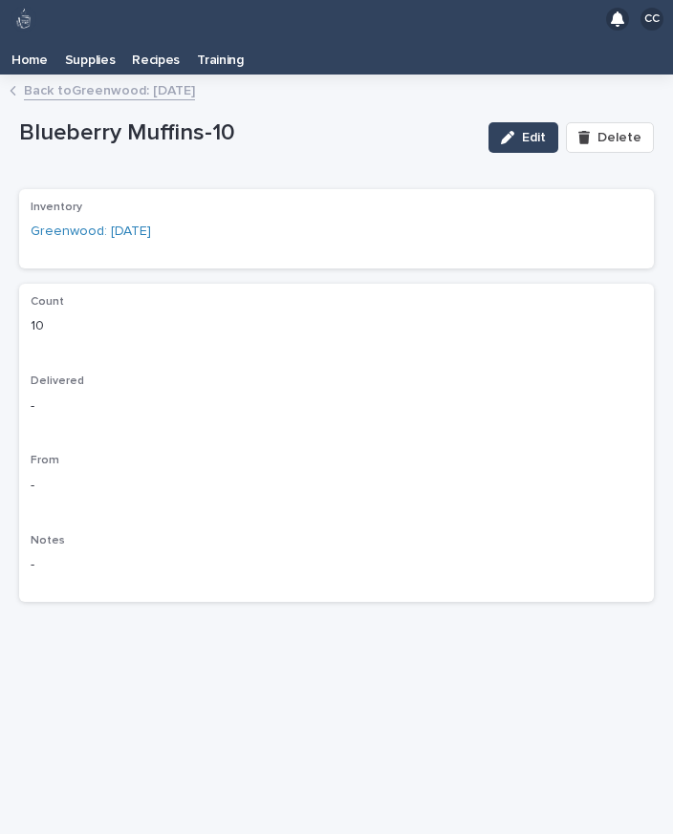
click at [645, 354] on div "Count 10 Delivered - From - Notes -" at bounding box center [336, 443] width 635 height 318
